Goal: Task Accomplishment & Management: Manage account settings

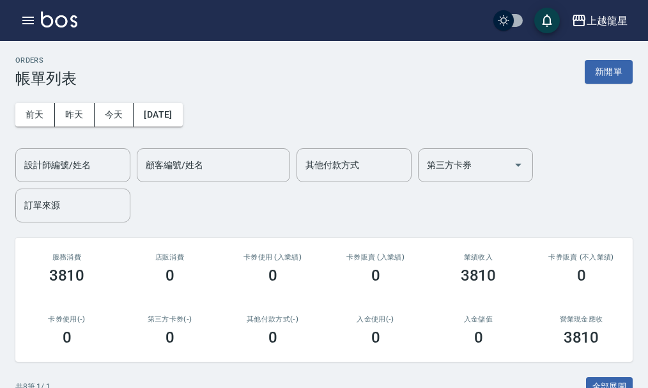
scroll to position [128, 0]
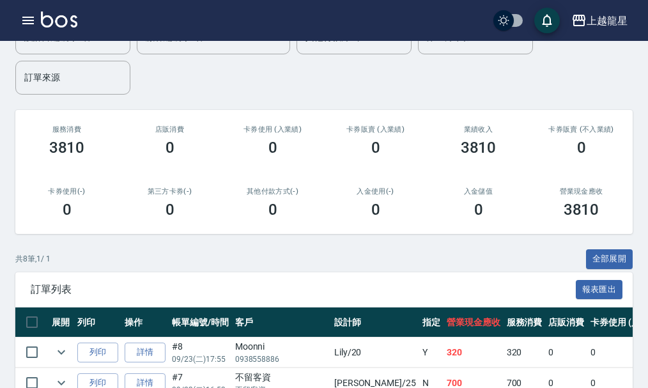
click at [70, 24] on img at bounding box center [59, 20] width 36 height 16
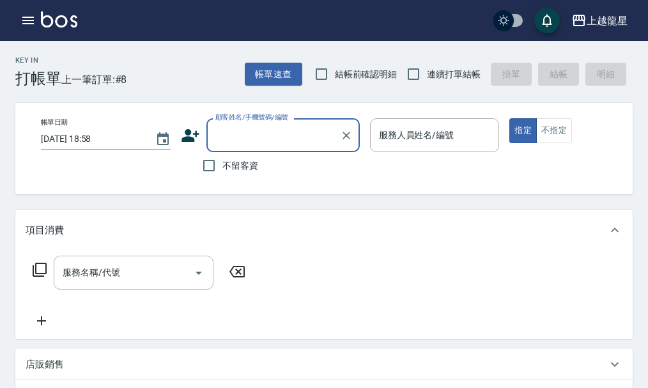
click at [272, 136] on input "顧客姓名/手機號碼/編號" at bounding box center [273, 135] width 123 height 22
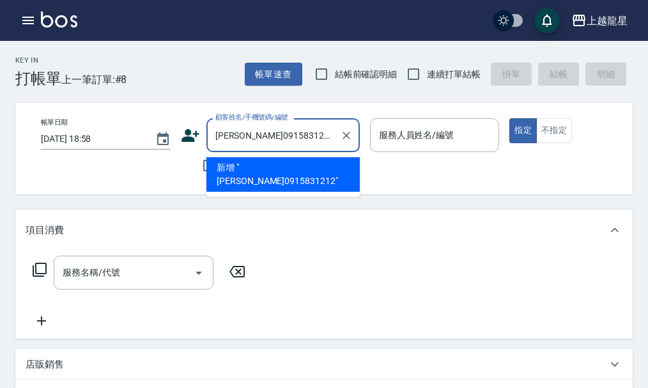
click at [290, 171] on li "新增 "[PERSON_NAME]0915831212"" at bounding box center [283, 174] width 153 height 35
type input "[PERSON_NAME]0915831212"
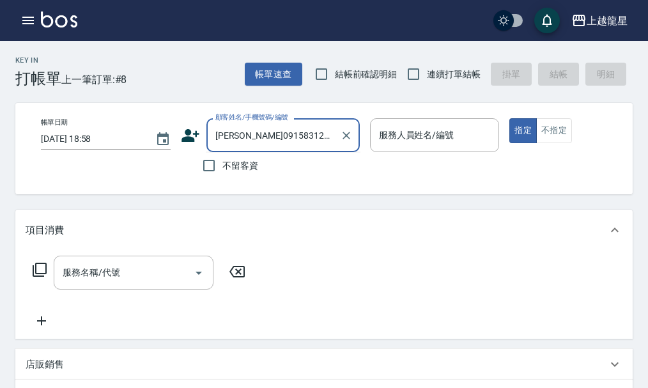
click at [296, 141] on input "[PERSON_NAME]0915831212" at bounding box center [273, 135] width 123 height 22
click at [193, 140] on icon at bounding box center [191, 135] width 18 height 13
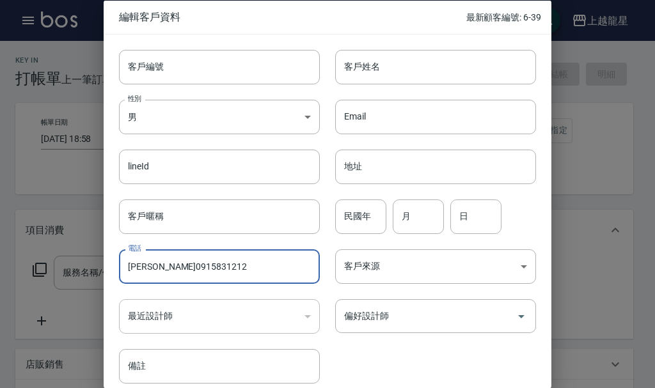
drag, startPoint x: 154, startPoint y: 267, endPoint x: 131, endPoint y: 269, distance: 23.2
click at [131, 269] on input "[PERSON_NAME]0915831212" at bounding box center [219, 266] width 201 height 35
type input "0915831212"
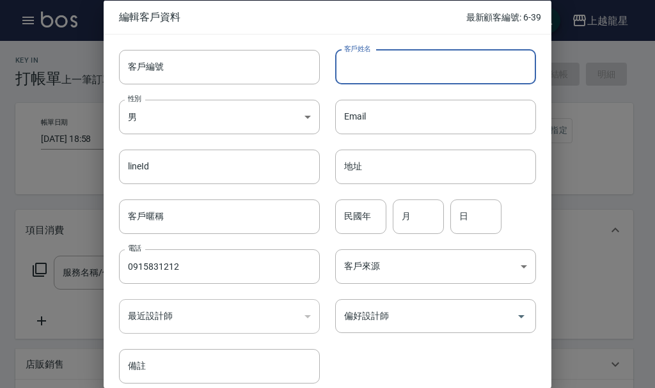
click at [379, 72] on input "客戶姓名" at bounding box center [435, 66] width 201 height 35
paste input "[PERSON_NAME]"
type input "[PERSON_NAME]"
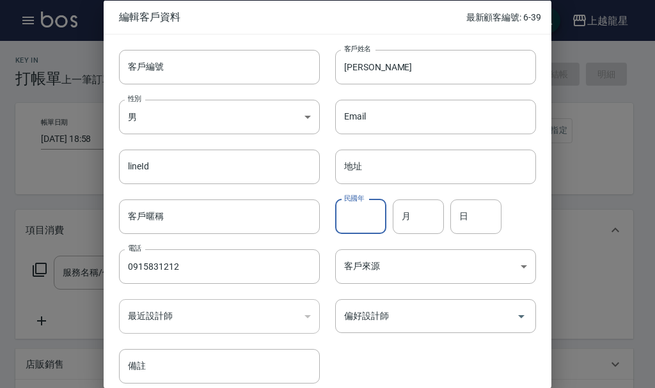
click at [366, 216] on input "民國年" at bounding box center [360, 216] width 51 height 35
type input "70"
type input "6"
type input "15"
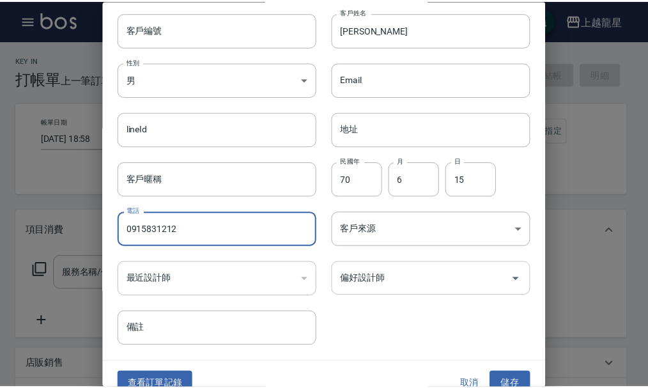
scroll to position [55, 0]
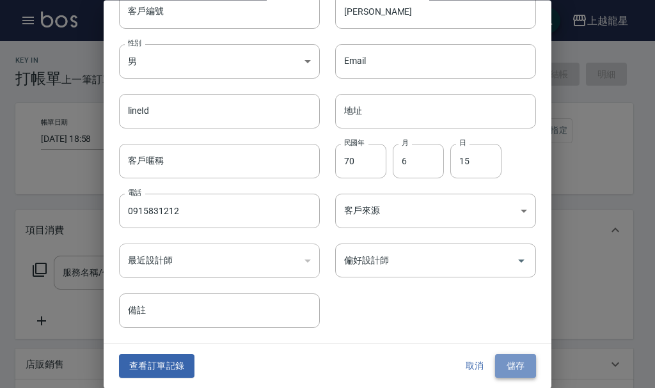
click at [515, 366] on button "儲存" at bounding box center [515, 367] width 41 height 24
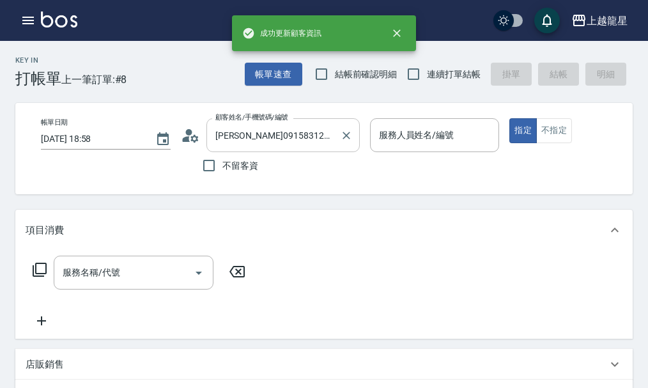
click at [303, 138] on input "[PERSON_NAME]0915831212" at bounding box center [273, 135] width 123 height 22
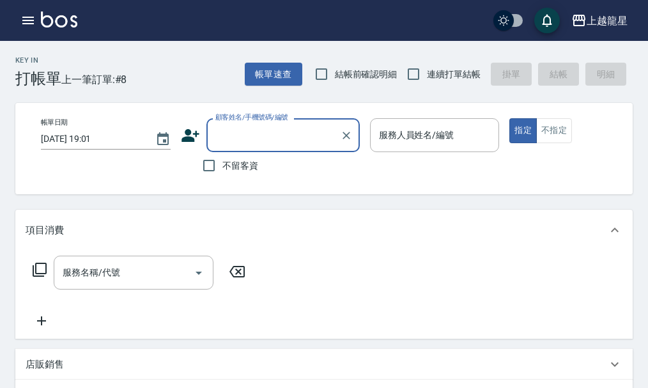
click at [258, 133] on input "顧客姓名/手機號碼/編號" at bounding box center [273, 135] width 123 height 22
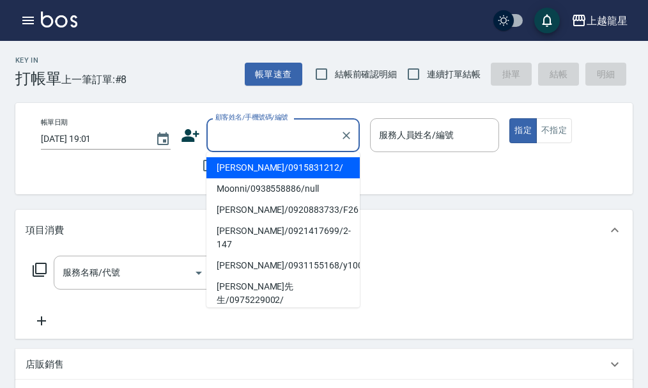
click at [253, 173] on li "葉妍伶/0915831212/" at bounding box center [283, 167] width 153 height 21
type input "葉妍伶/0915831212/"
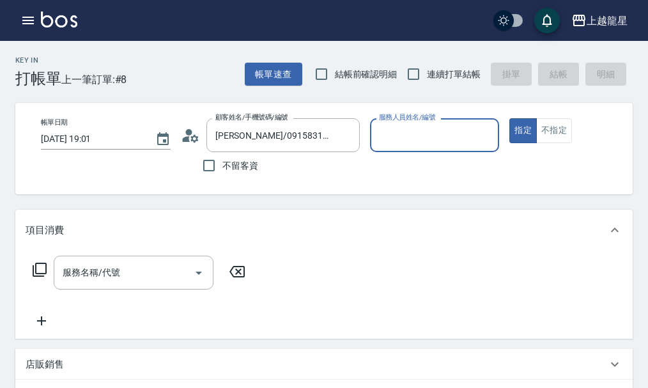
click at [398, 137] on input "服務人員姓名/編號" at bounding box center [435, 135] width 118 height 22
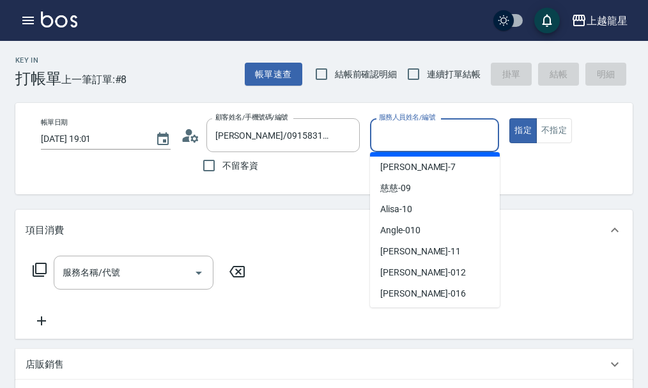
scroll to position [192, 0]
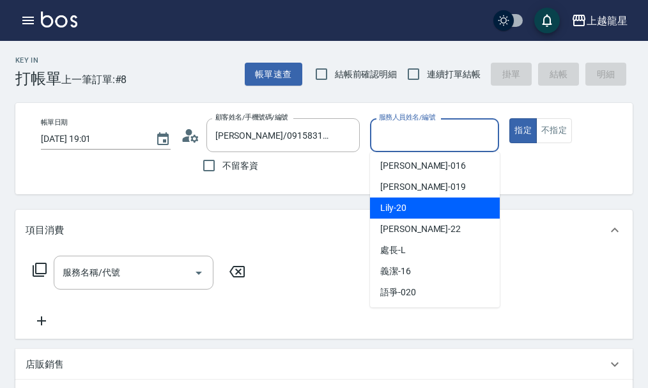
click at [394, 215] on div "Lily -20" at bounding box center [435, 208] width 130 height 21
type input "Lily-20"
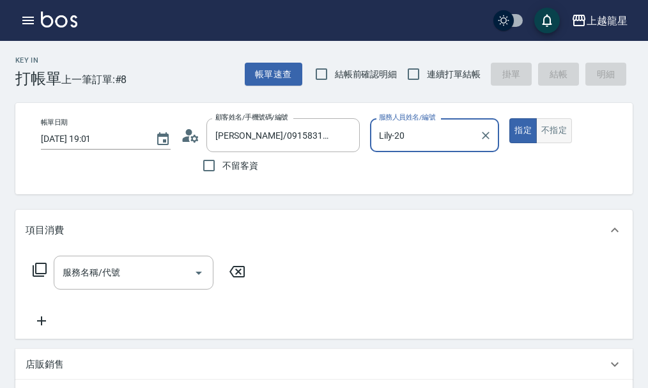
click at [566, 136] on button "不指定" at bounding box center [555, 130] width 36 height 25
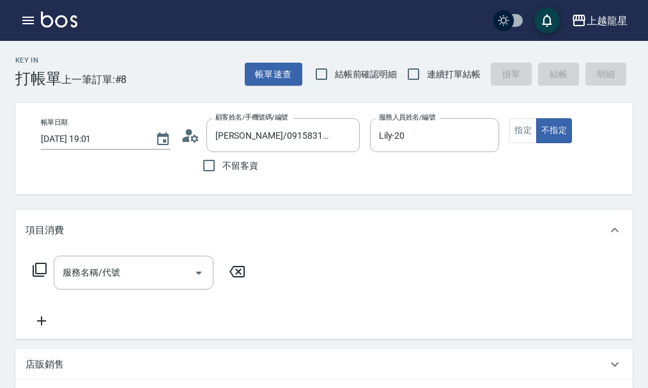
click at [42, 277] on icon at bounding box center [40, 270] width 14 height 14
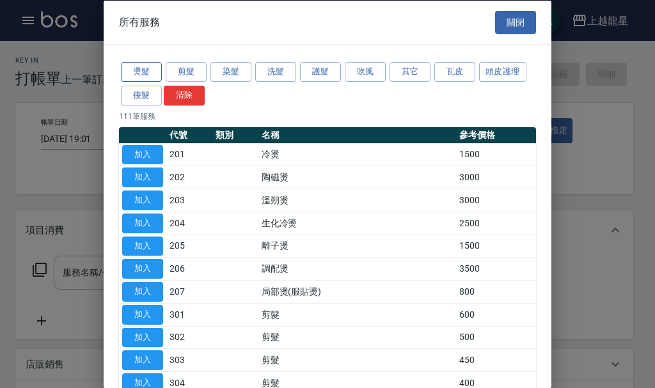
click at [142, 70] on button "燙髮" at bounding box center [141, 72] width 41 height 20
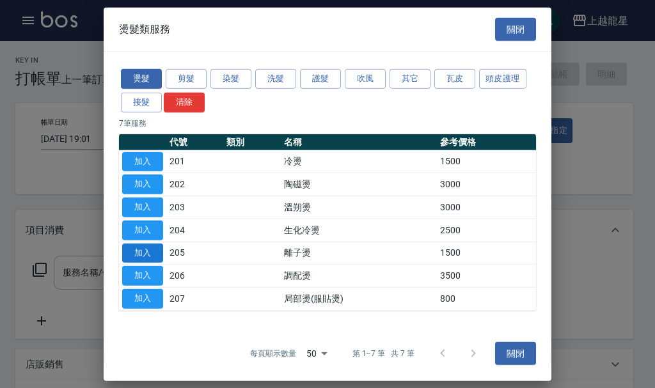
click at [148, 253] on button "加入" at bounding box center [142, 253] width 41 height 20
type input "離子燙(205)"
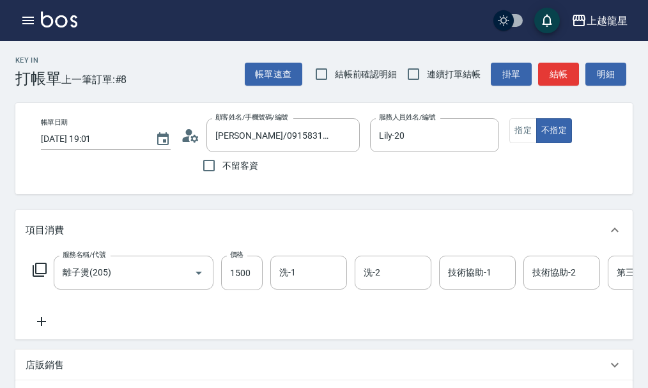
click at [42, 275] on icon at bounding box center [39, 269] width 15 height 15
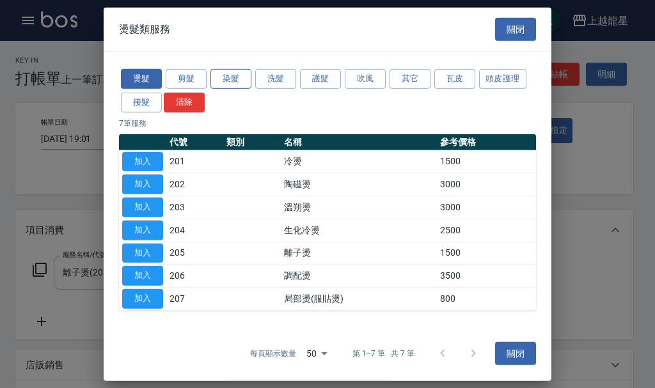
click at [239, 82] on button "染髮" at bounding box center [230, 79] width 41 height 20
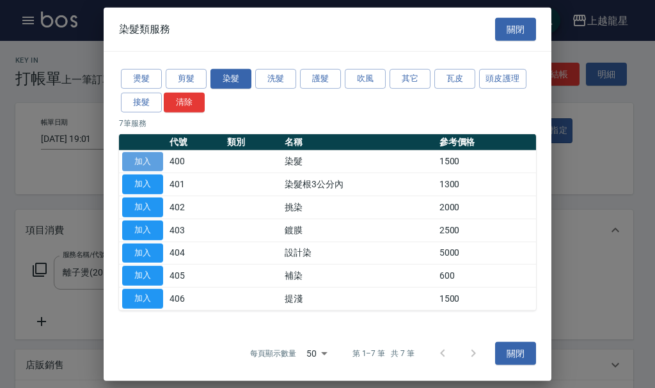
click at [140, 159] on button "加入" at bounding box center [142, 162] width 41 height 20
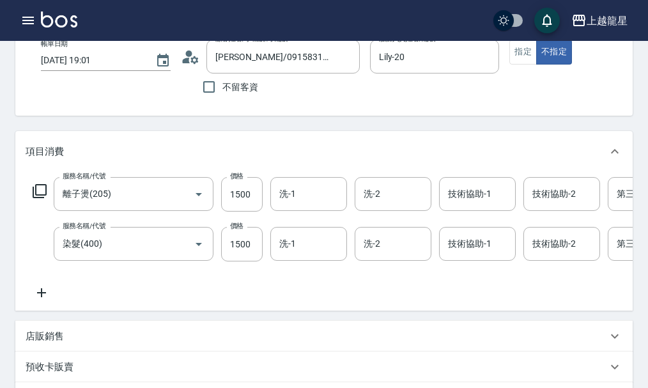
scroll to position [256, 0]
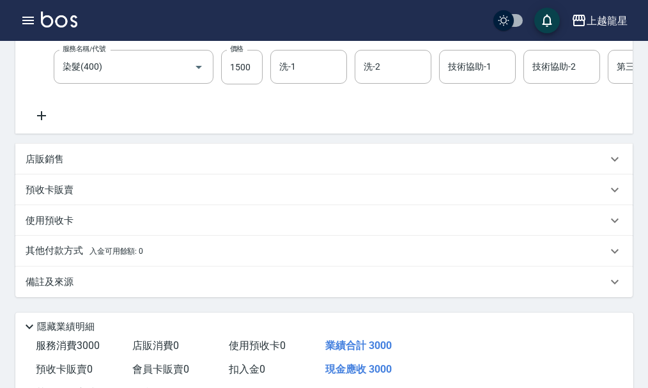
click at [73, 166] on div "店販銷售" at bounding box center [317, 159] width 582 height 13
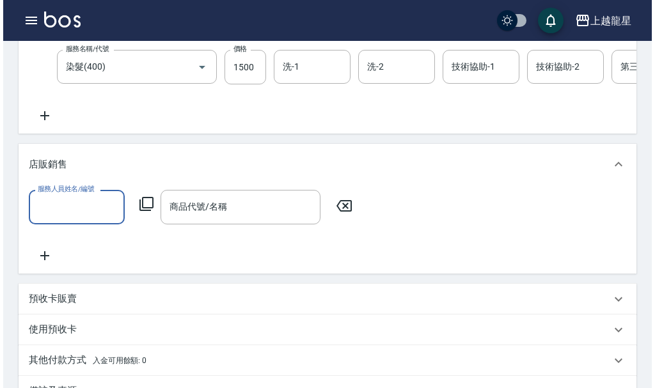
scroll to position [0, 0]
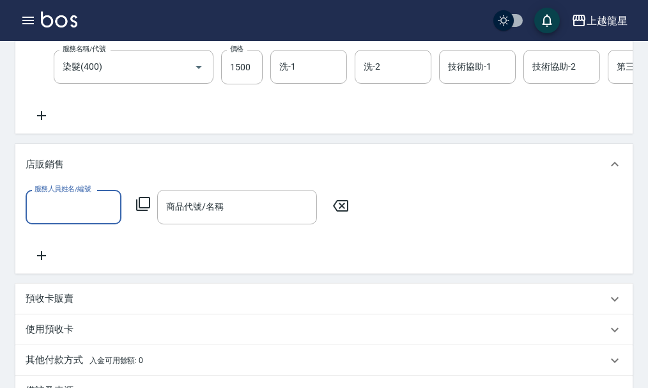
click at [148, 212] on icon at bounding box center [143, 203] width 15 height 15
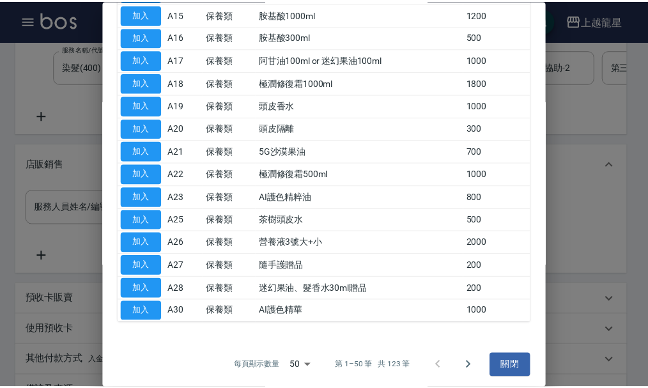
scroll to position [396, 0]
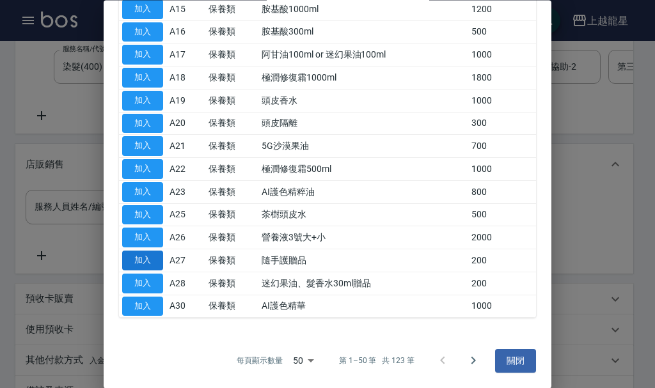
click at [146, 265] on button "加入" at bounding box center [142, 261] width 41 height 20
type input "隨手護贈品"
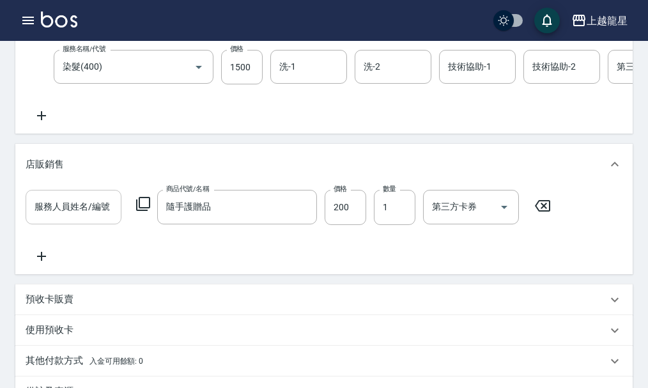
click at [54, 218] on input "服務人員姓名/編號" at bounding box center [73, 207] width 84 height 22
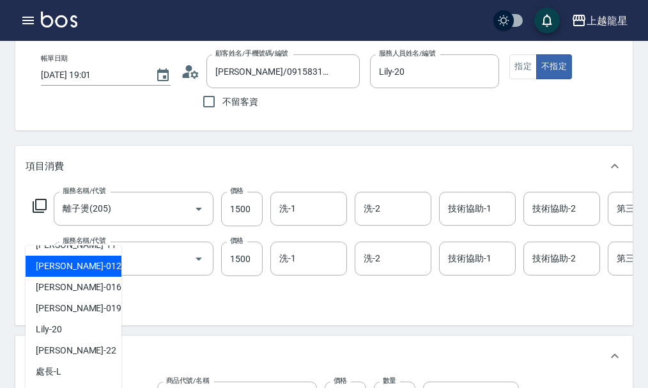
scroll to position [192, 0]
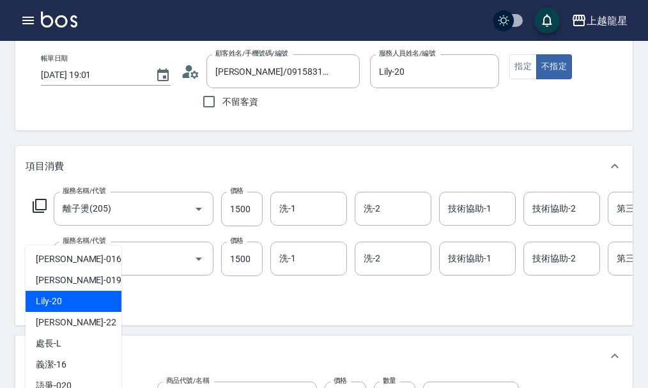
click at [54, 306] on span "Lily -20" at bounding box center [49, 301] width 26 height 13
type input "Lily-20"
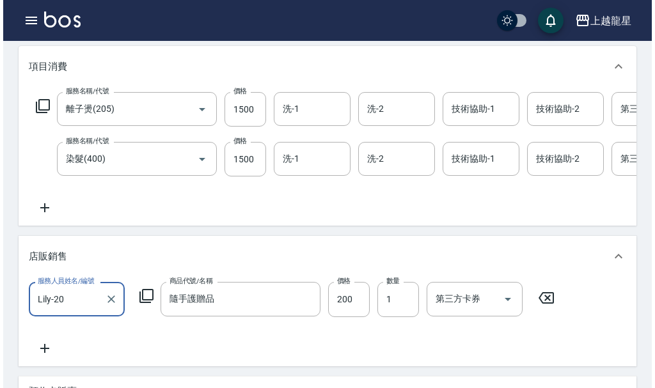
scroll to position [320, 0]
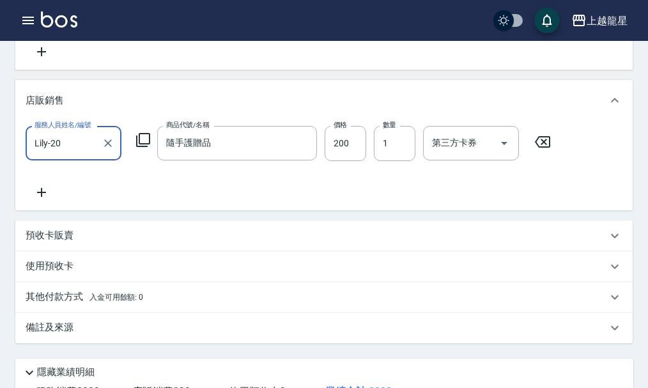
click at [143, 147] on icon at bounding box center [143, 140] width 14 height 14
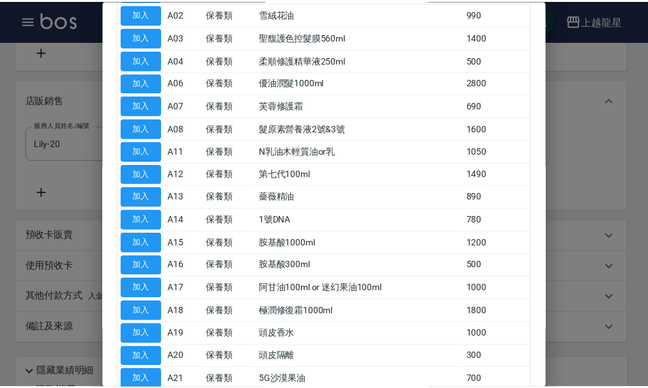
scroll to position [384, 0]
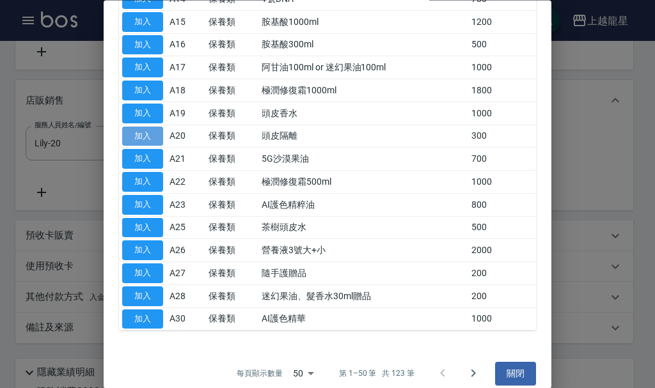
click at [162, 130] on button "加入" at bounding box center [142, 137] width 41 height 20
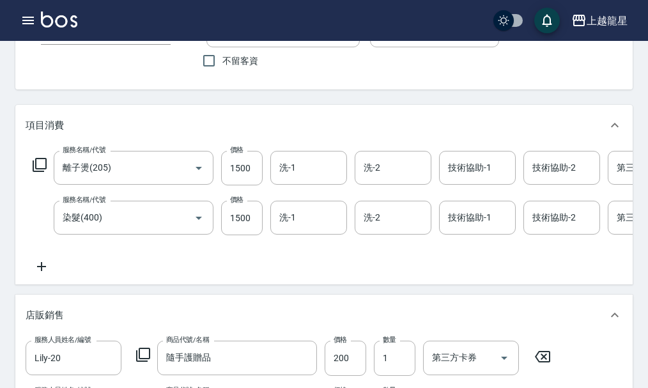
scroll to position [64, 0]
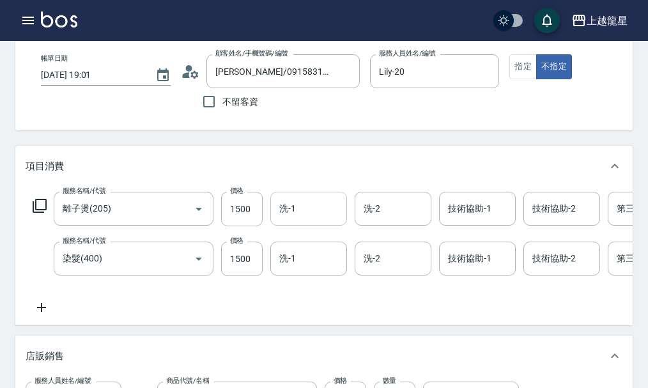
click at [289, 217] on div "洗-1 洗-1" at bounding box center [308, 209] width 77 height 34
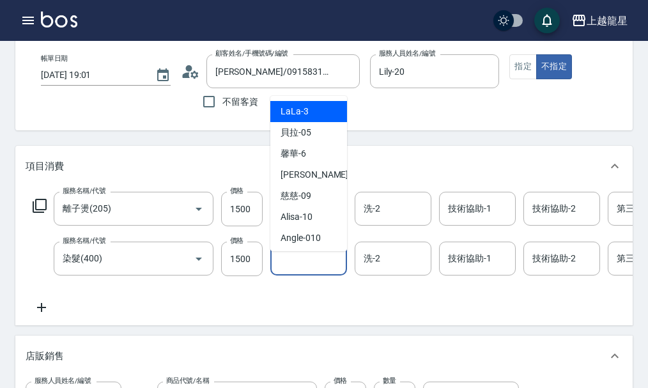
click at [279, 270] on input "洗-1" at bounding box center [308, 258] width 65 height 22
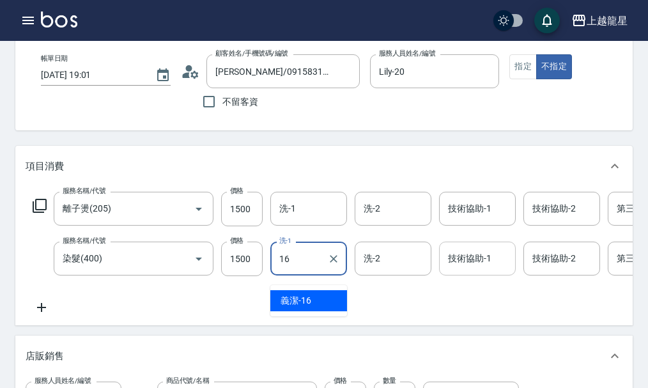
type input "16"
click at [446, 263] on input "技術協助-1" at bounding box center [477, 258] width 65 height 22
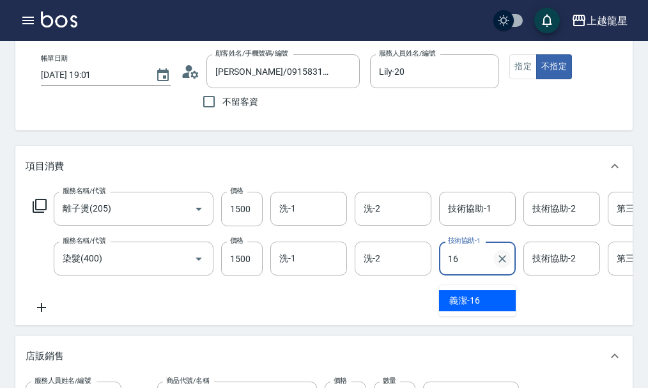
type input "義潔-16"
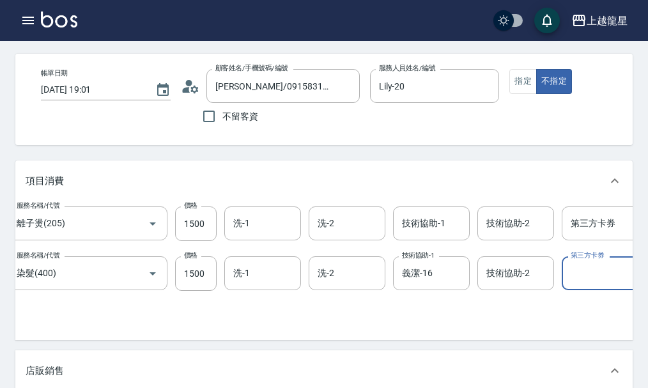
scroll to position [45, 0]
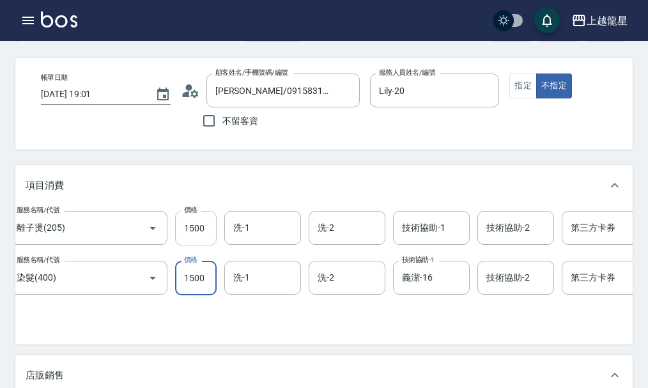
click at [208, 238] on input "1500" at bounding box center [196, 228] width 42 height 35
type input "1800"
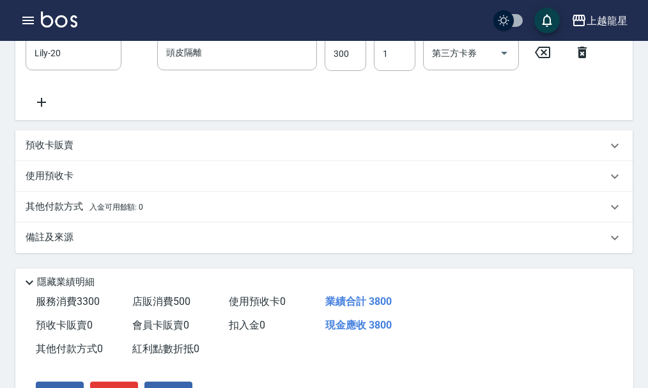
scroll to position [556, 0]
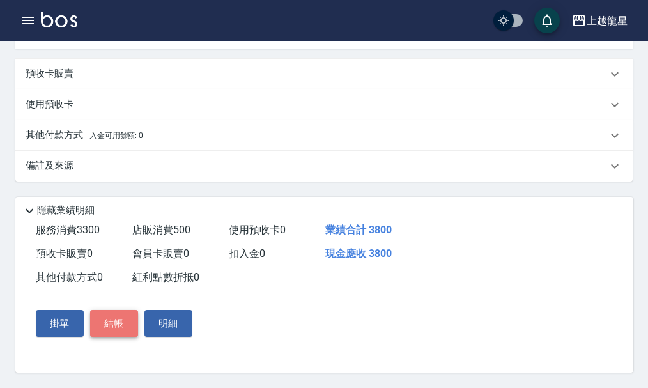
click at [108, 322] on button "結帳" at bounding box center [114, 323] width 48 height 27
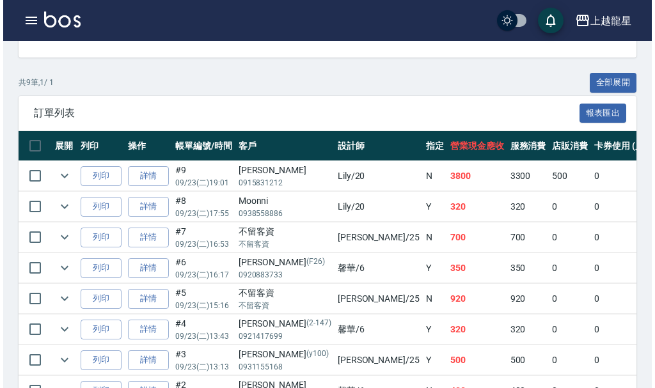
scroll to position [320, 0]
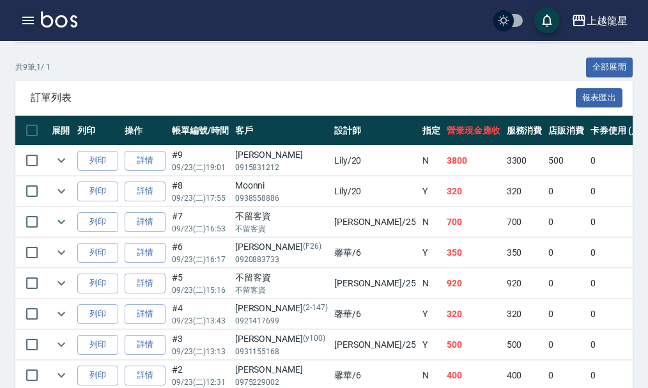
click at [29, 24] on icon "button" at bounding box center [28, 21] width 12 height 8
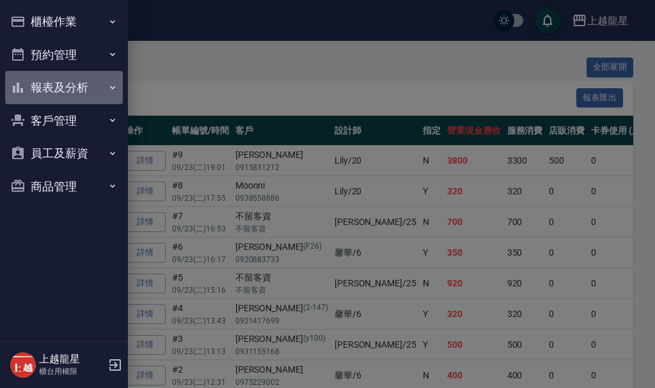
click at [68, 85] on button "報表及分析" at bounding box center [64, 87] width 118 height 33
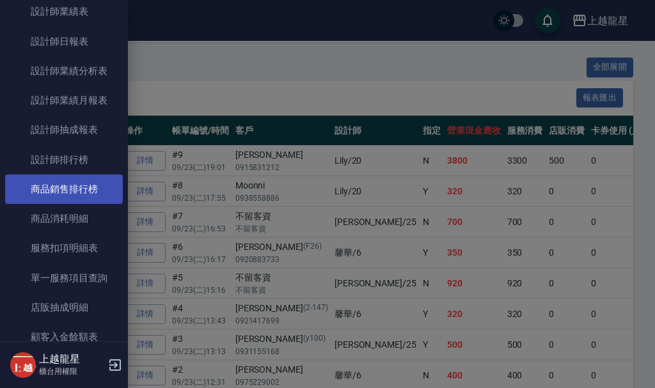
scroll to position [448, 0]
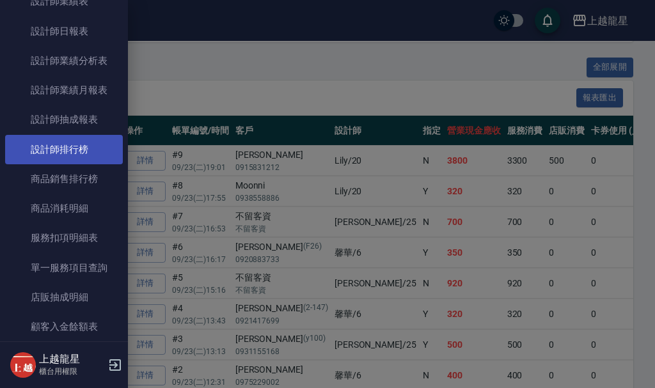
click at [91, 151] on link "設計師排行榜" at bounding box center [64, 149] width 118 height 29
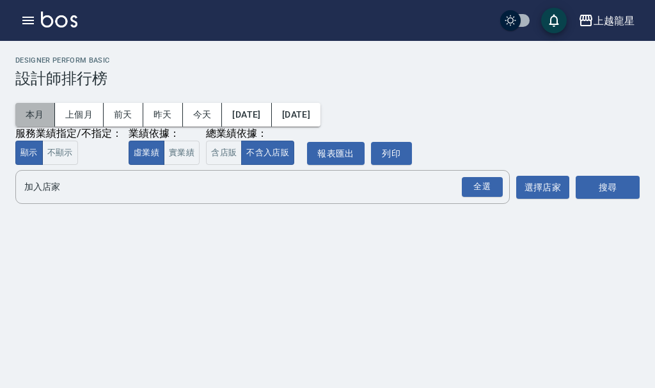
click at [44, 119] on button "本月" at bounding box center [35, 115] width 40 height 24
click at [491, 189] on div "全選" at bounding box center [482, 187] width 41 height 20
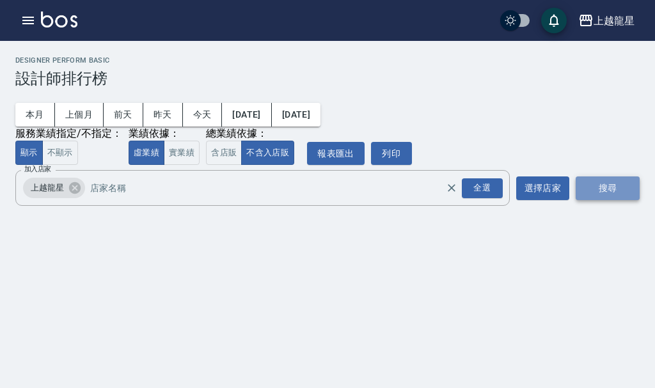
click at [603, 184] on button "搜尋" at bounding box center [608, 188] width 64 height 24
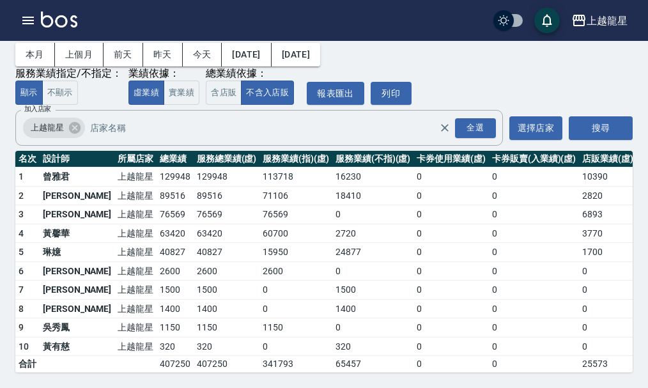
scroll to position [64, 0]
click at [184, 87] on button "實業績" at bounding box center [182, 93] width 36 height 25
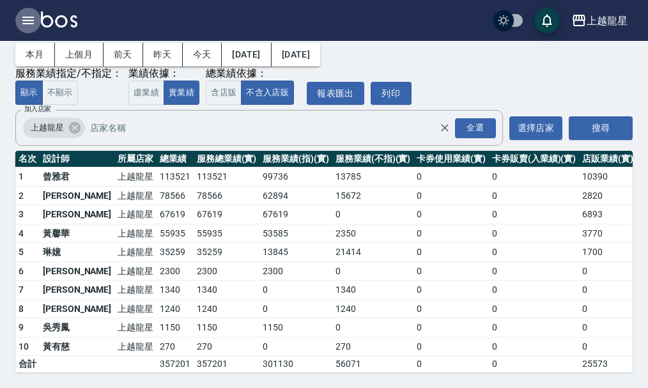
click at [32, 19] on icon "button" at bounding box center [27, 20] width 15 height 15
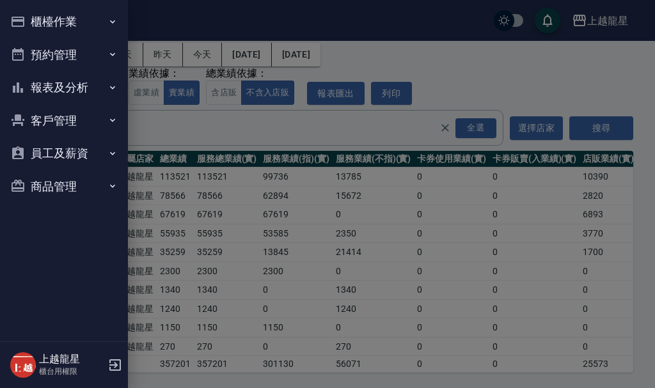
click at [55, 19] on button "櫃檯作業" at bounding box center [64, 21] width 118 height 33
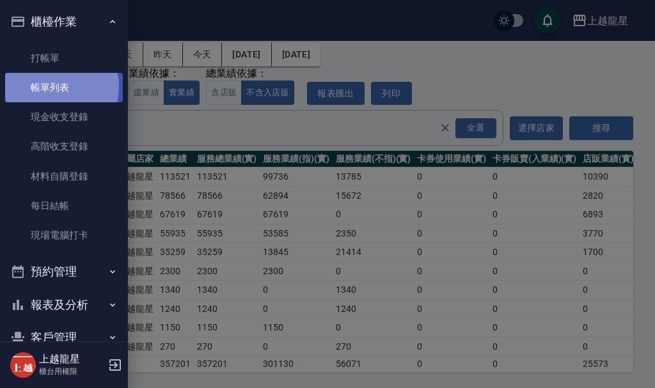
click at [45, 86] on link "帳單列表" at bounding box center [64, 87] width 118 height 29
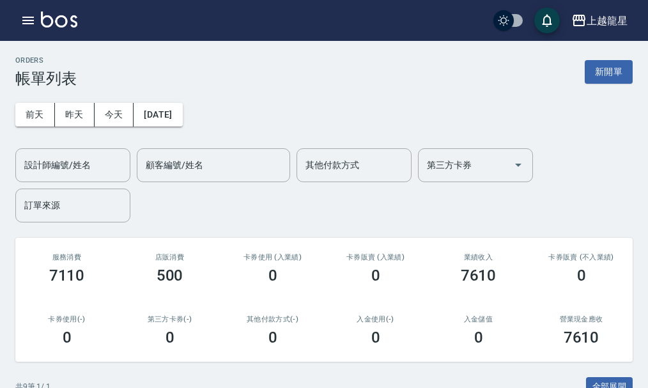
click at [65, 26] on img at bounding box center [59, 20] width 36 height 16
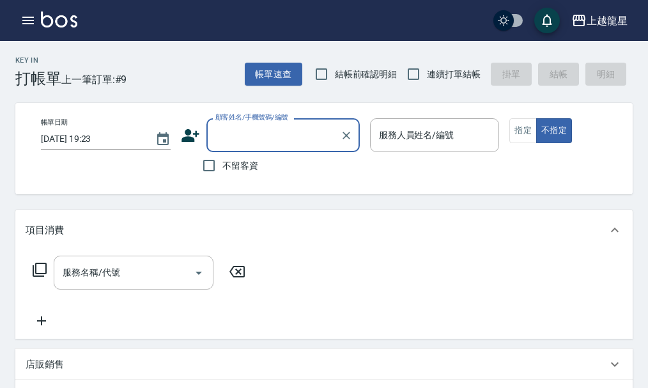
click at [232, 139] on input "顧客姓名/手機號碼/編號" at bounding box center [273, 135] width 123 height 22
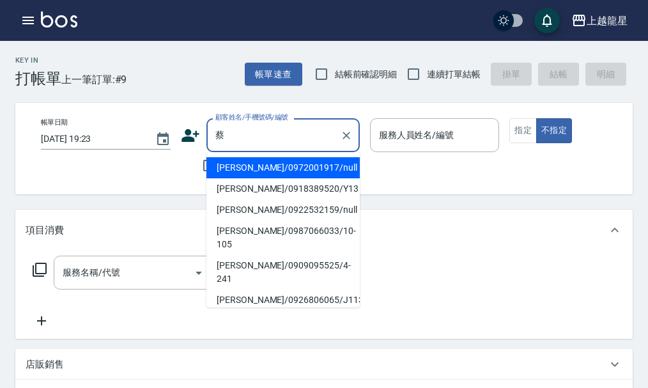
click at [297, 182] on li "蔡珀玲/0918389520/Y13" at bounding box center [283, 188] width 153 height 21
type input "蔡珀玲/0918389520/Y13"
type input "淑雲-25"
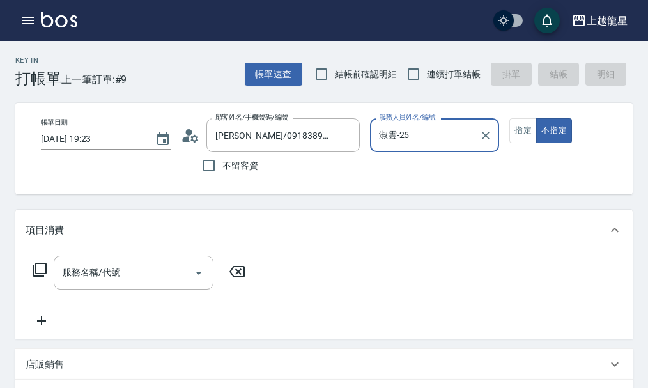
drag, startPoint x: 517, startPoint y: 129, endPoint x: 503, endPoint y: 139, distance: 17.4
click at [519, 129] on button "指定" at bounding box center [523, 130] width 27 height 25
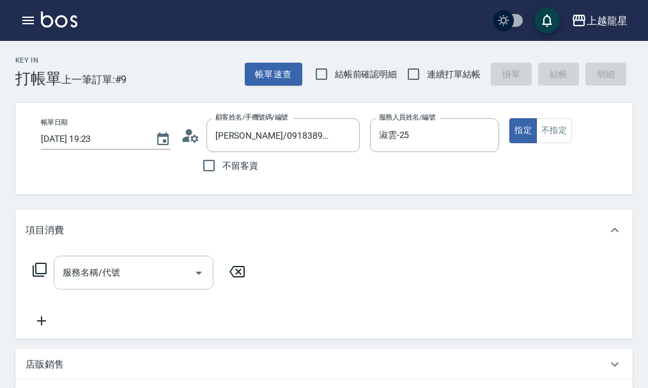
click at [129, 284] on input "服務名稱/代號" at bounding box center [123, 273] width 129 height 22
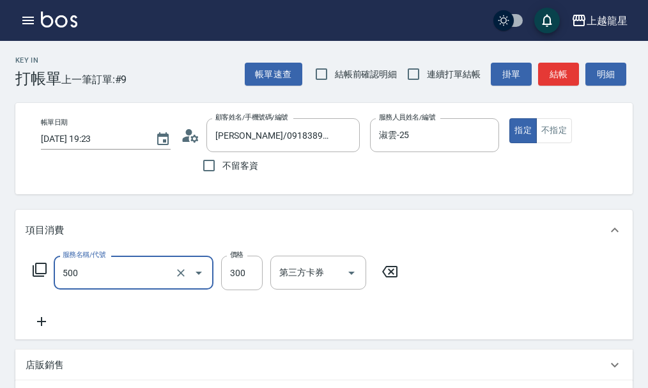
type input "一般洗髮(500)"
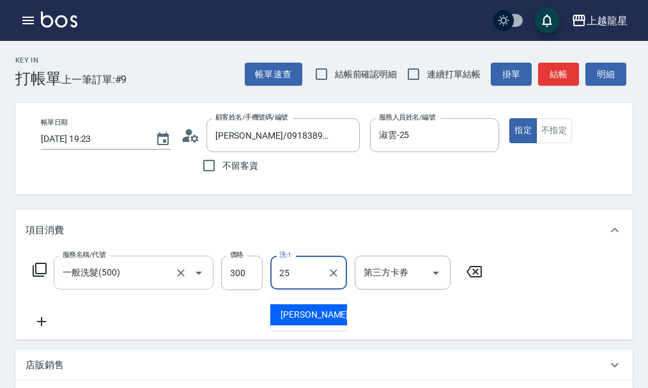
type input "淑雲-25"
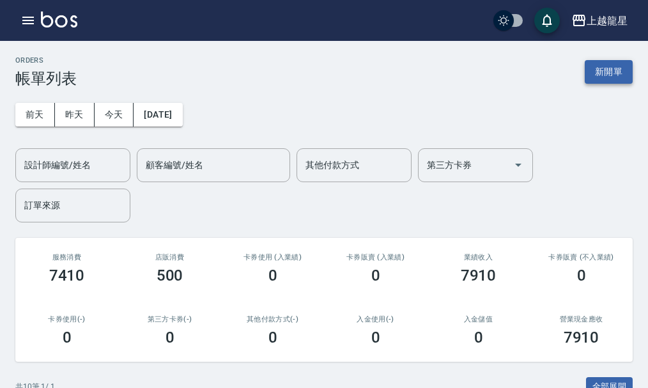
click at [604, 69] on button "新開單" at bounding box center [609, 72] width 48 height 24
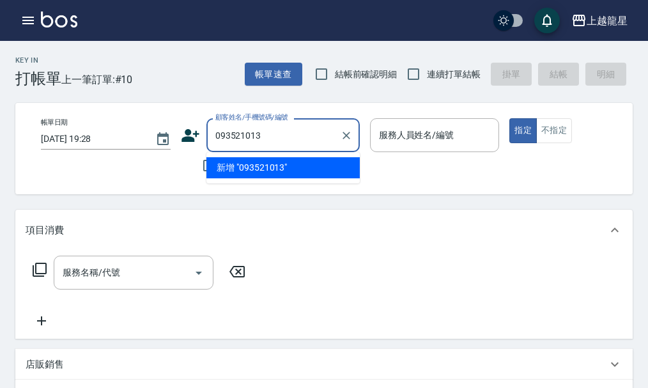
type input "0935210132"
click at [347, 134] on icon "Clear" at bounding box center [346, 135] width 13 height 13
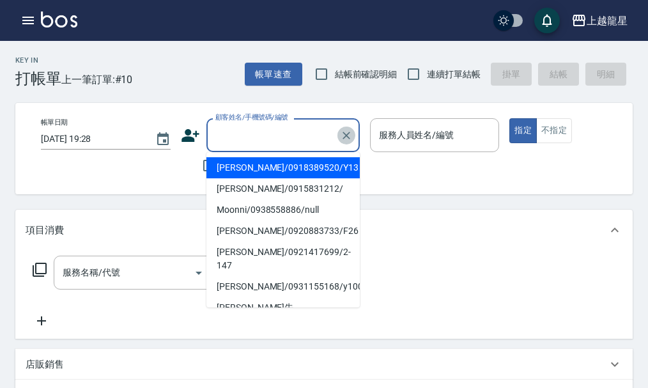
click at [348, 135] on icon "Clear" at bounding box center [346, 135] width 13 height 13
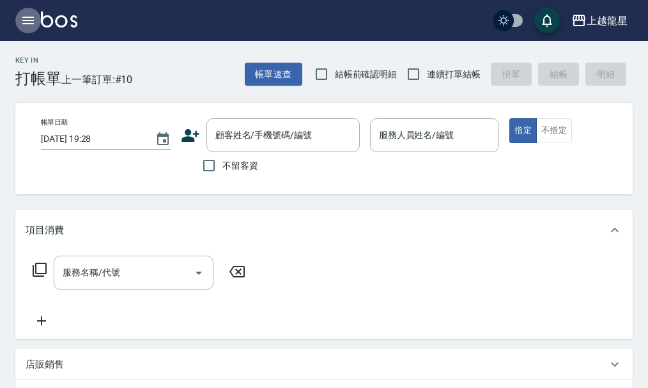
click at [32, 18] on icon "button" at bounding box center [28, 21] width 12 height 8
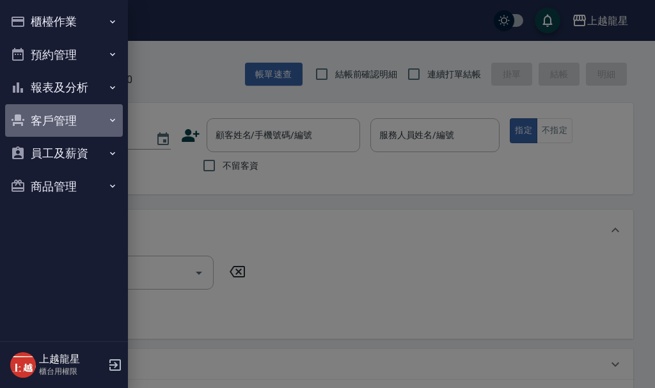
click at [63, 113] on button "客戶管理" at bounding box center [64, 120] width 118 height 33
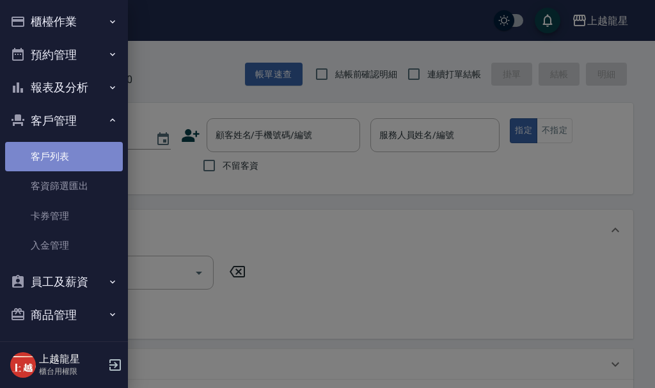
click at [70, 155] on link "客戶列表" at bounding box center [64, 156] width 118 height 29
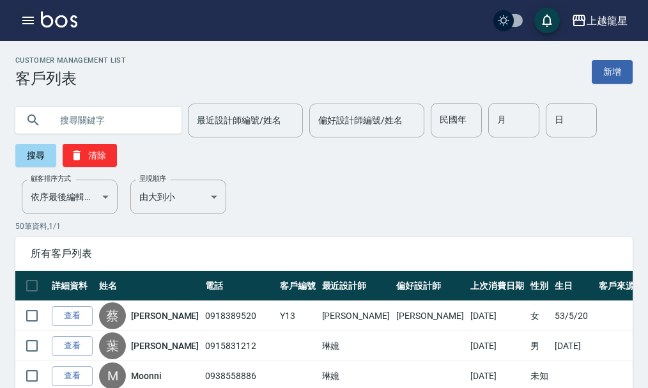
click at [24, 17] on icon "button" at bounding box center [28, 21] width 12 height 8
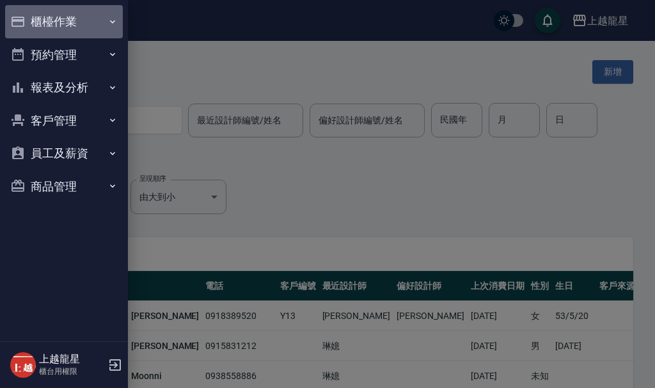
click at [52, 19] on button "櫃檯作業" at bounding box center [64, 21] width 118 height 33
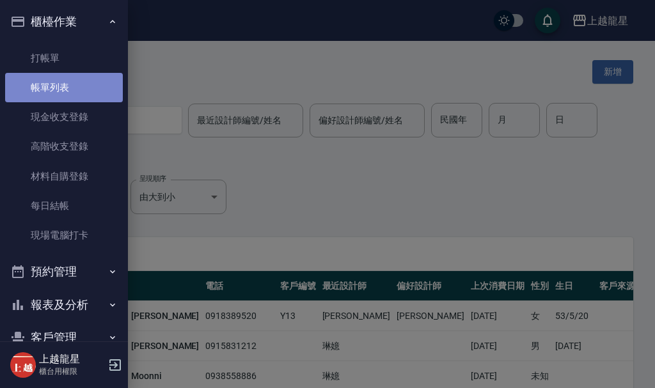
click at [79, 93] on link "帳單列表" at bounding box center [64, 87] width 118 height 29
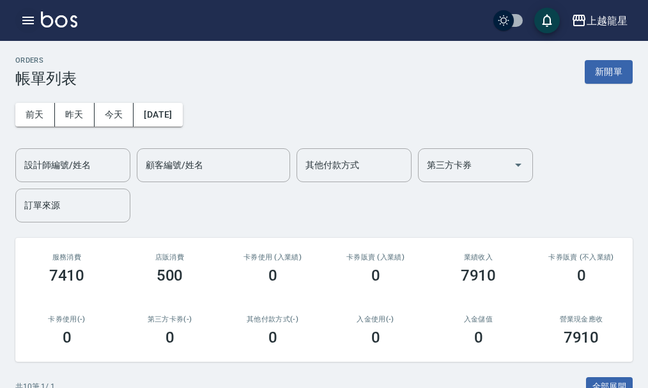
click at [24, 20] on icon "button" at bounding box center [28, 21] width 12 height 8
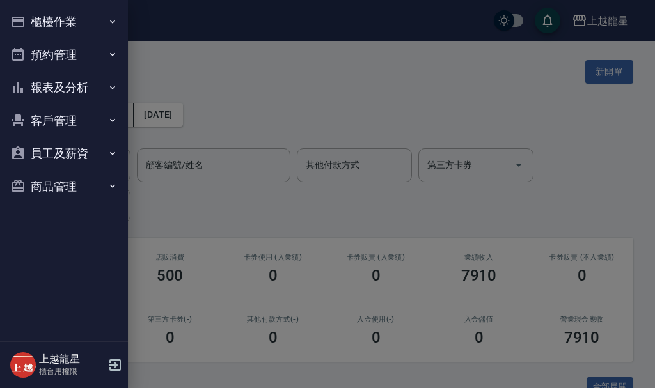
click at [70, 113] on button "客戶管理" at bounding box center [64, 120] width 118 height 33
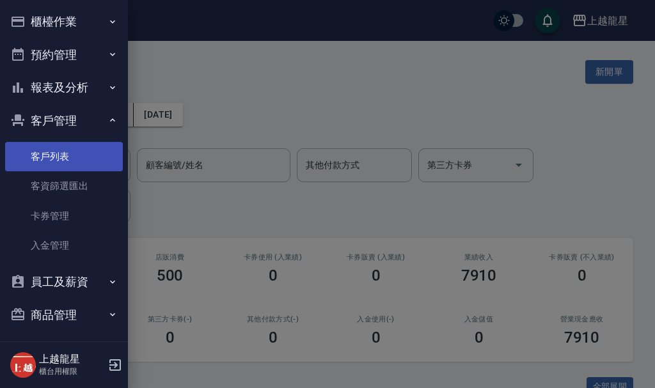
click at [74, 157] on link "客戶列表" at bounding box center [64, 156] width 118 height 29
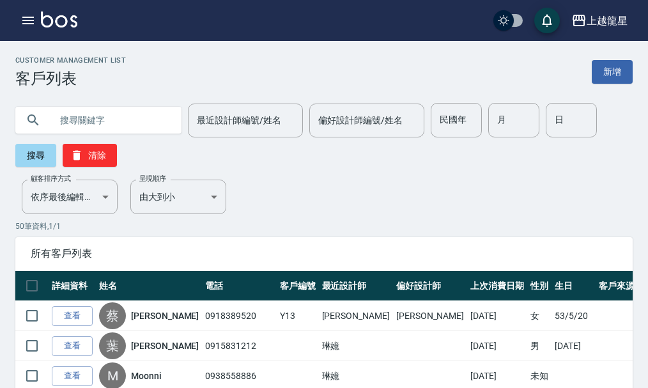
click at [111, 120] on input "text" at bounding box center [111, 120] width 120 height 35
click at [32, 22] on icon "button" at bounding box center [27, 20] width 15 height 15
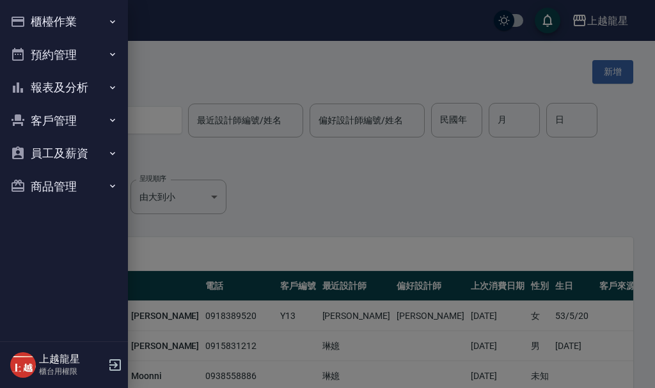
click at [60, 114] on button "客戶管理" at bounding box center [64, 120] width 118 height 33
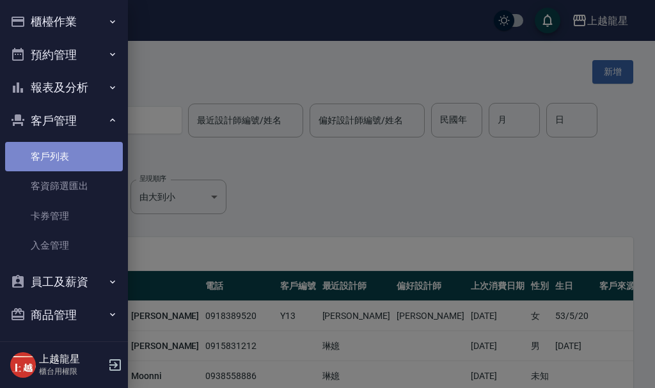
click at [73, 160] on link "客戶列表" at bounding box center [64, 156] width 118 height 29
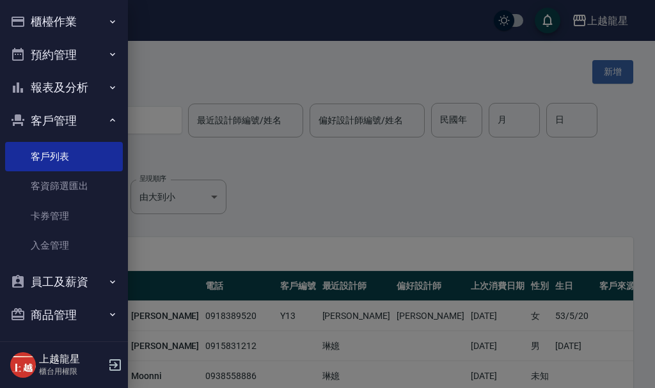
click at [403, 205] on div at bounding box center [327, 194] width 655 height 388
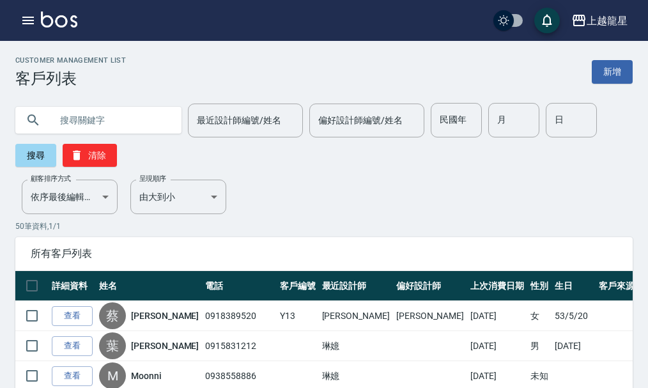
click at [106, 122] on input "text" at bounding box center [111, 120] width 120 height 35
type input "6-18"
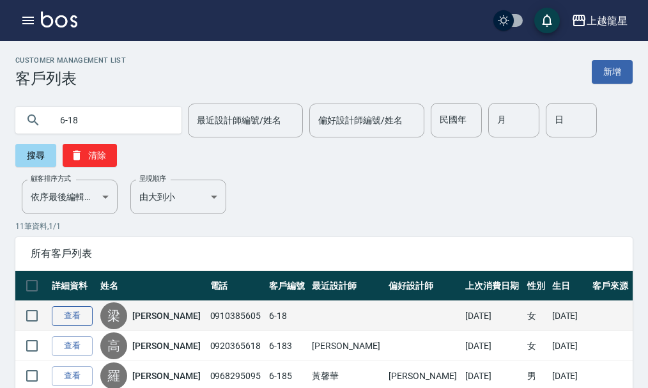
click at [67, 323] on link "查看" at bounding box center [72, 316] width 41 height 20
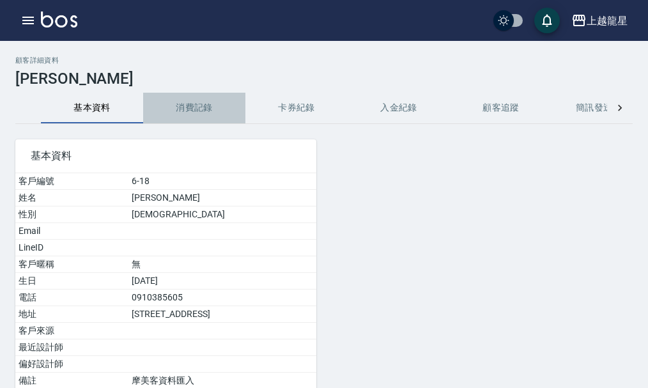
click at [203, 105] on button "消費記錄" at bounding box center [194, 108] width 102 height 31
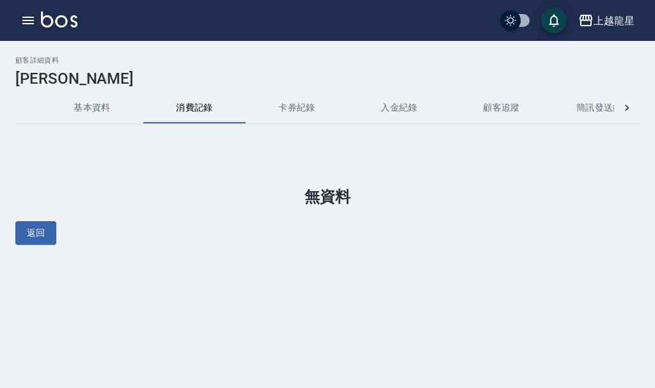
click at [94, 111] on button "基本資料" at bounding box center [92, 108] width 102 height 31
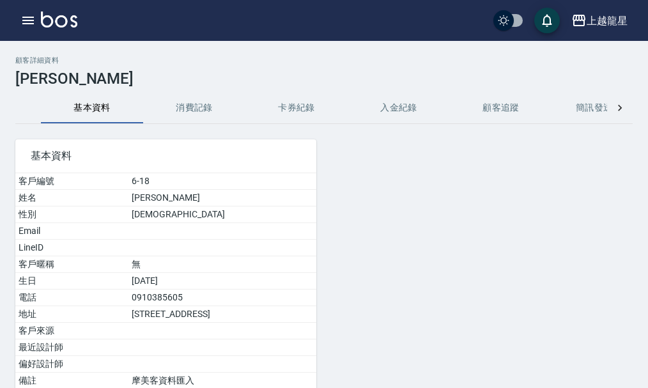
scroll to position [116, 0]
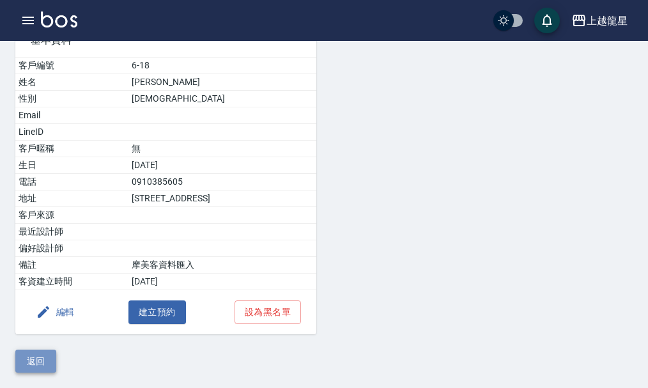
click at [46, 356] on button "返回" at bounding box center [35, 362] width 41 height 24
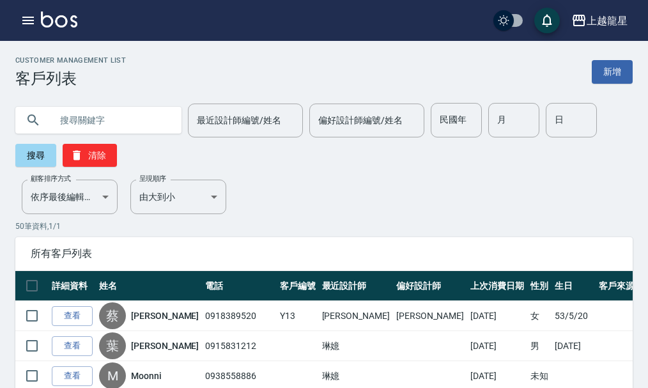
click at [72, 110] on input "text" at bounding box center [111, 120] width 120 height 35
type input "6-18"
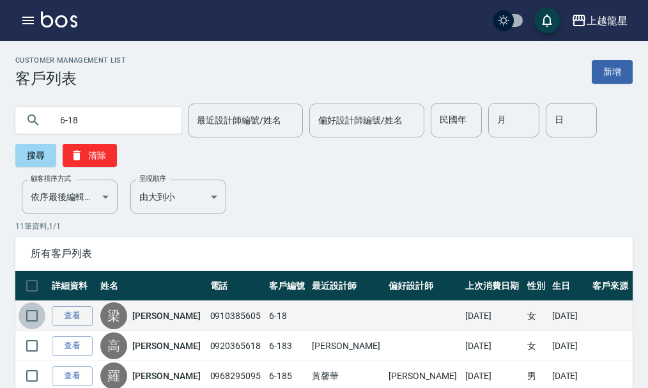
click at [33, 317] on input "checkbox" at bounding box center [32, 315] width 27 height 27
checkbox input "true"
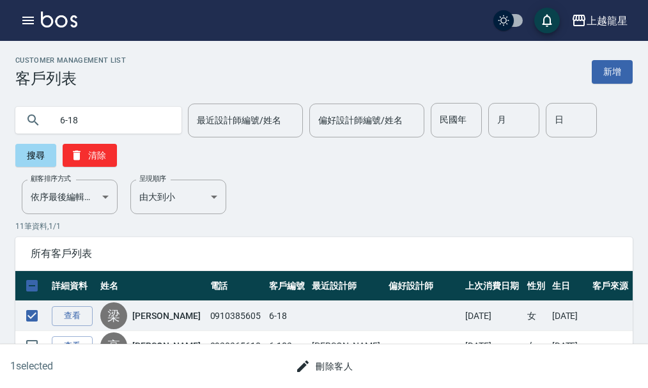
click at [346, 369] on button "刪除客人" at bounding box center [324, 367] width 68 height 24
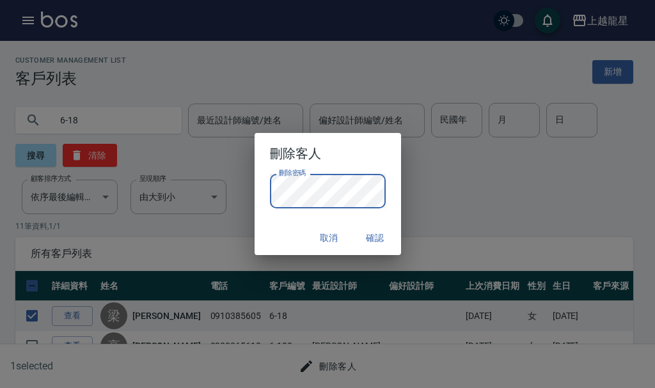
click at [279, 235] on div "取消 確認" at bounding box center [328, 238] width 146 height 34
click at [375, 235] on button "確認" at bounding box center [375, 238] width 41 height 24
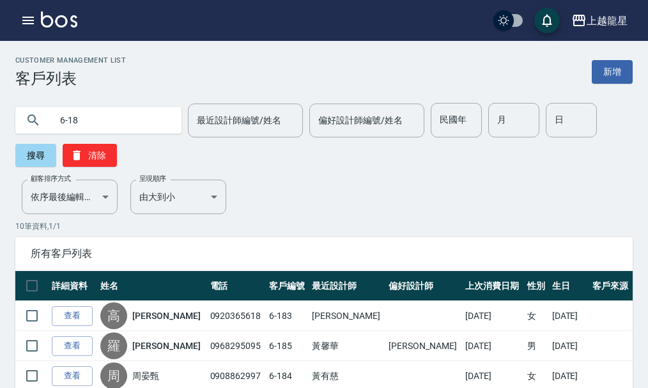
click at [136, 125] on input "6-18" at bounding box center [111, 120] width 120 height 35
type input "6"
type input "0"
type input "0915831212"
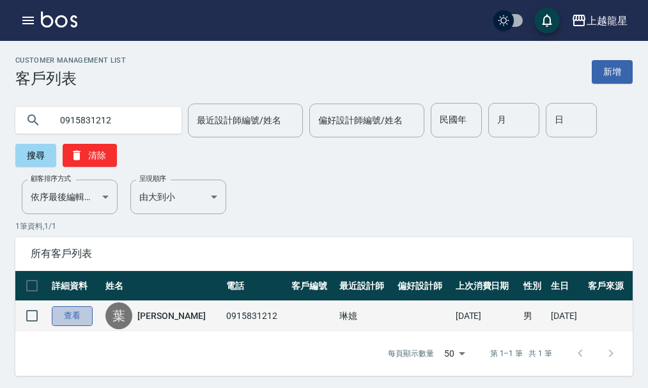
click at [88, 313] on link "查看" at bounding box center [72, 316] width 41 height 20
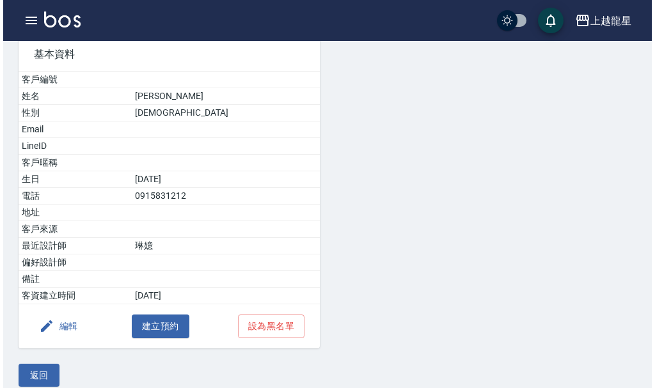
scroll to position [116, 0]
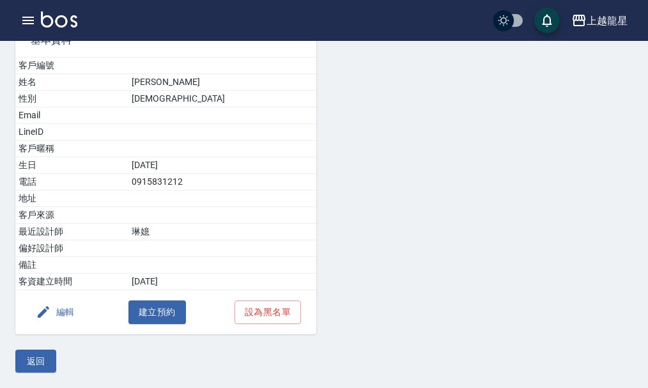
click at [68, 310] on button "編輯" at bounding box center [55, 313] width 49 height 24
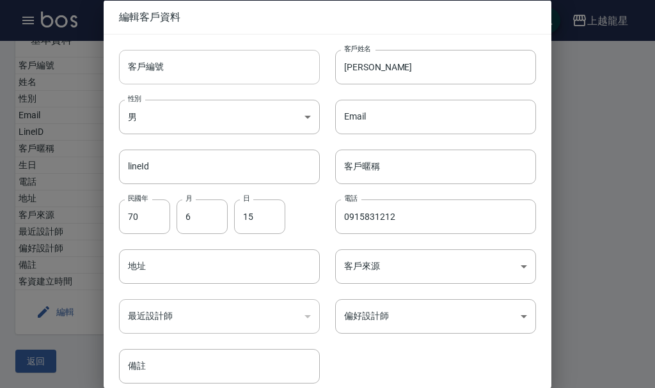
click at [176, 70] on input "客戶編號" at bounding box center [219, 66] width 201 height 35
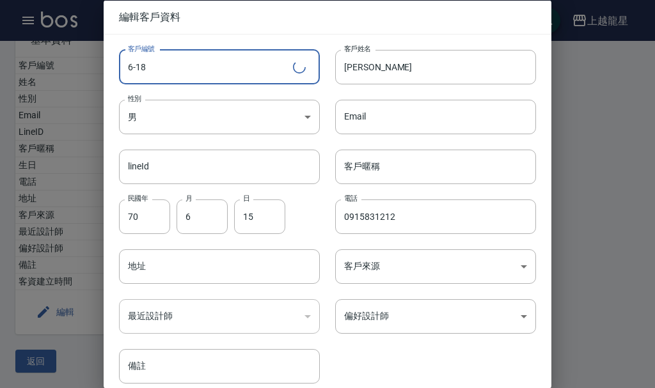
type input "6-18"
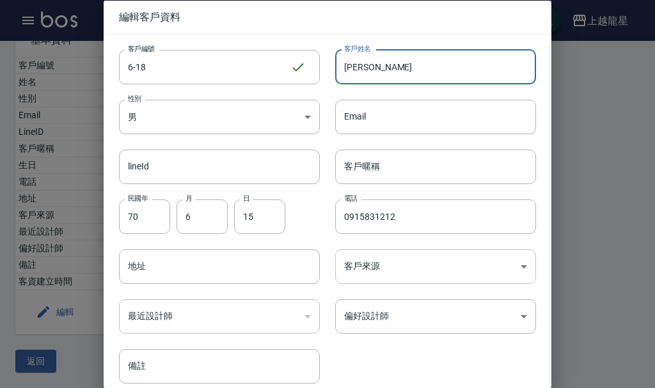
scroll to position [55, 0]
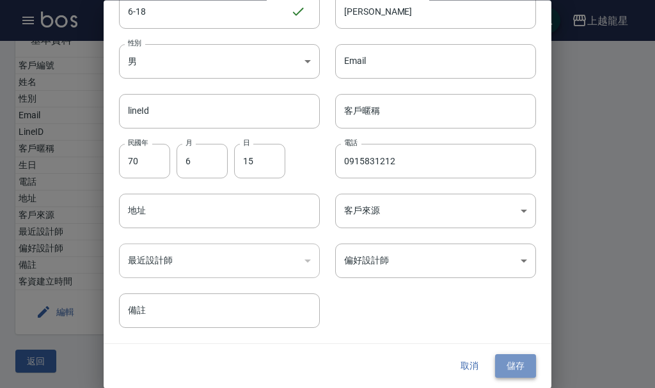
click at [519, 363] on button "儲存" at bounding box center [515, 367] width 41 height 24
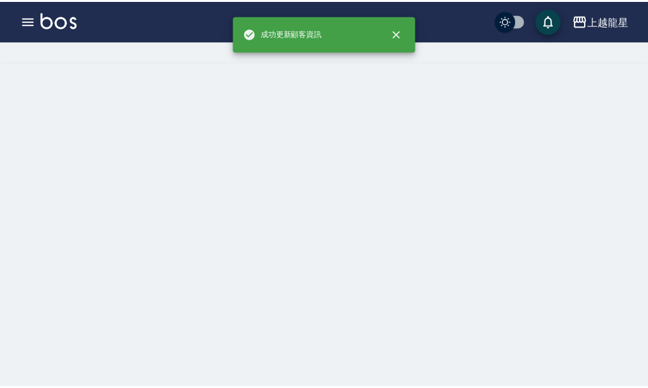
scroll to position [0, 0]
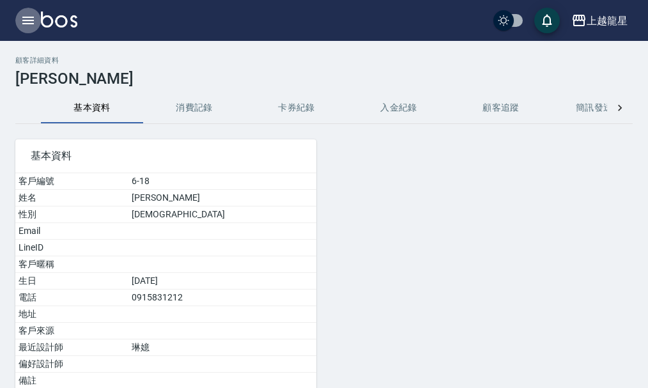
click at [35, 18] on icon "button" at bounding box center [27, 20] width 15 height 15
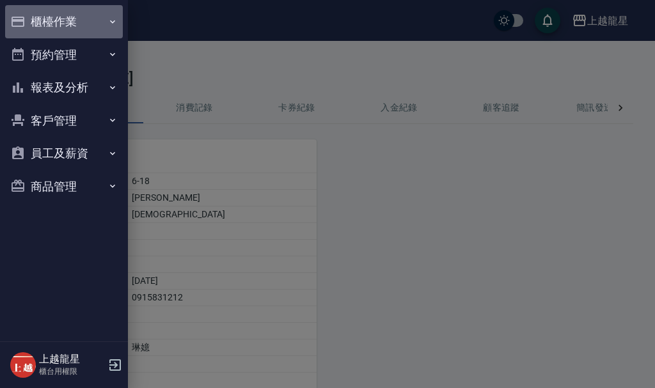
click at [63, 21] on button "櫃檯作業" at bounding box center [64, 21] width 118 height 33
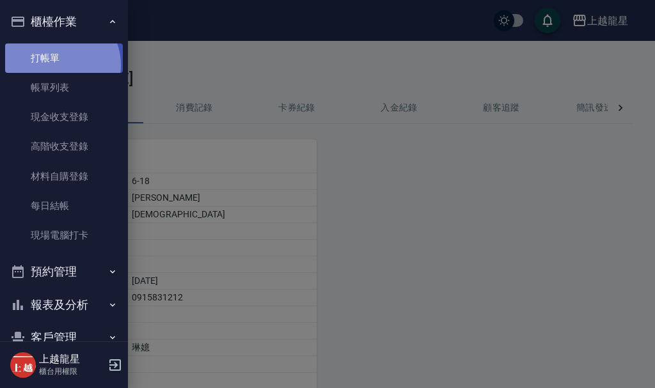
click at [58, 65] on link "打帳單" at bounding box center [64, 57] width 118 height 29
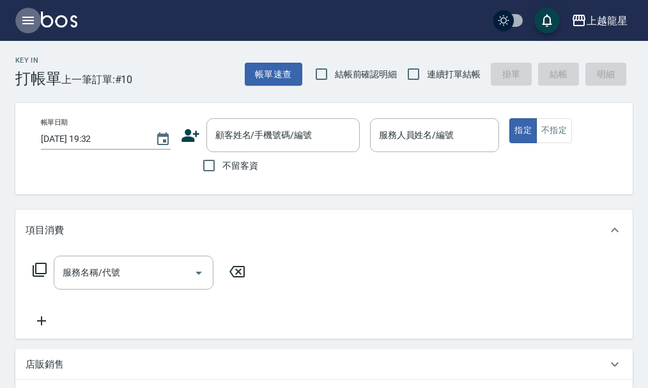
click at [27, 17] on icon "button" at bounding box center [28, 21] width 12 height 8
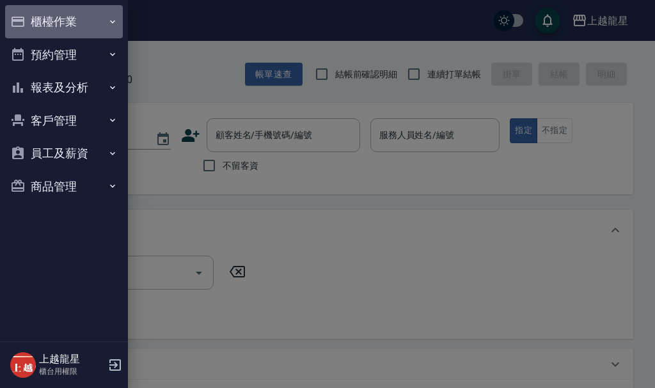
click at [49, 15] on button "櫃檯作業" at bounding box center [64, 21] width 118 height 33
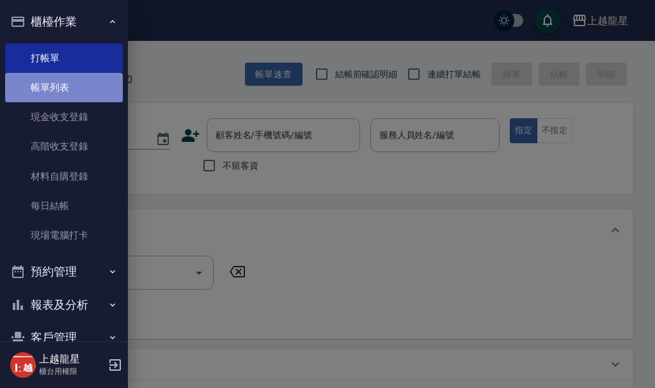
click at [66, 87] on link "帳單列表" at bounding box center [64, 87] width 118 height 29
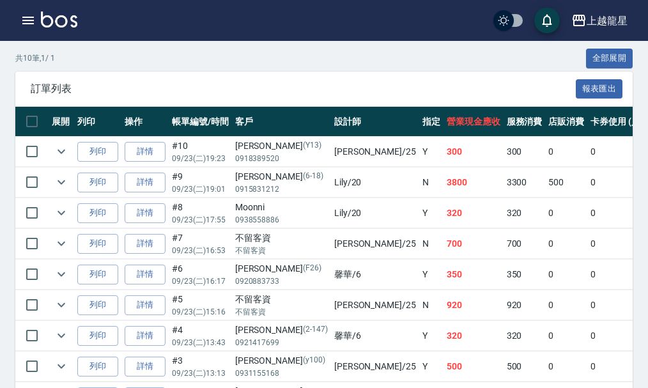
scroll to position [384, 0]
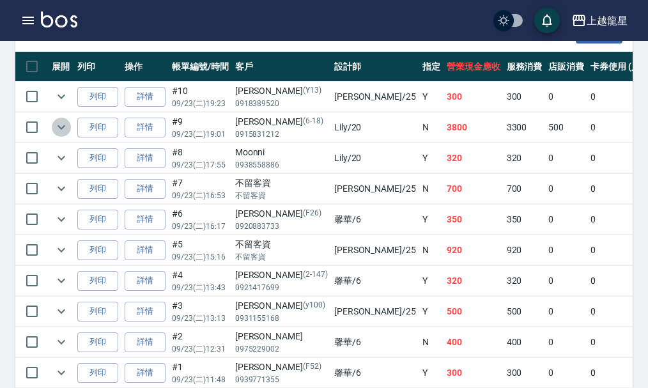
click at [61, 124] on icon "expand row" at bounding box center [61, 127] width 15 height 15
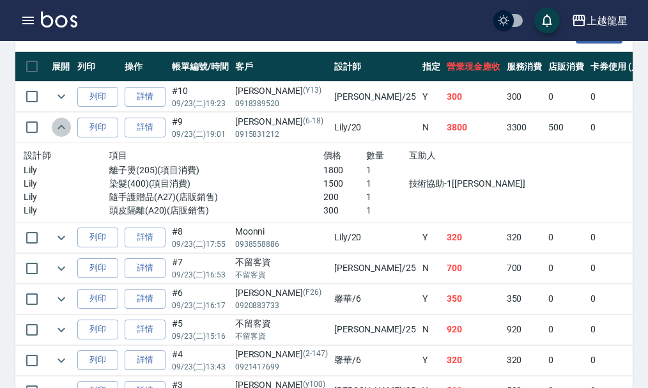
click at [61, 124] on icon "expand row" at bounding box center [61, 127] width 15 height 15
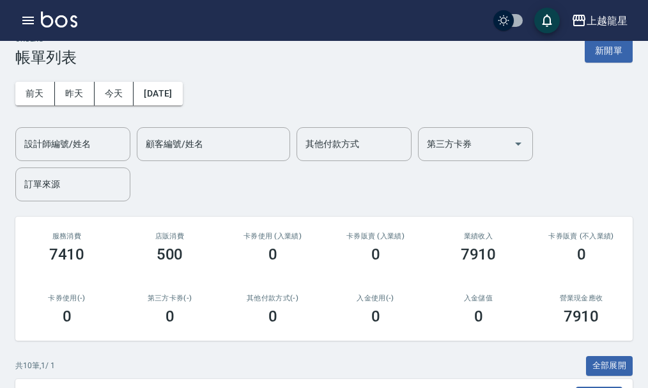
scroll to position [0, 0]
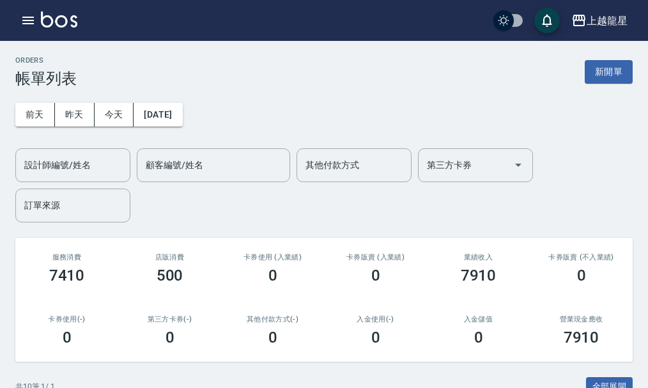
click at [75, 22] on img at bounding box center [59, 20] width 36 height 16
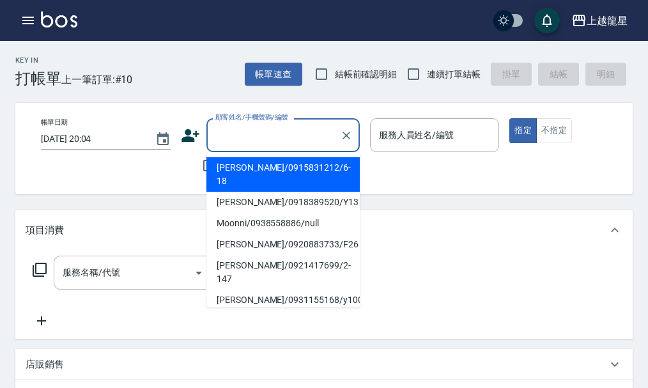
click at [246, 126] on input "顧客姓名/手機號碼/編號" at bounding box center [273, 135] width 123 height 22
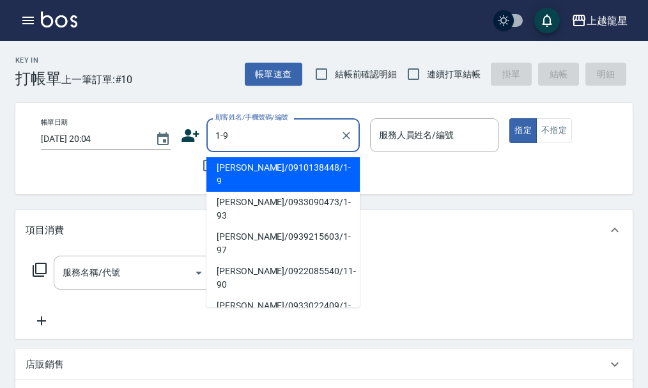
click at [244, 168] on li "高秀珠/0910138448/1-9" at bounding box center [283, 174] width 153 height 35
type input "高秀珠/0910138448/1-9"
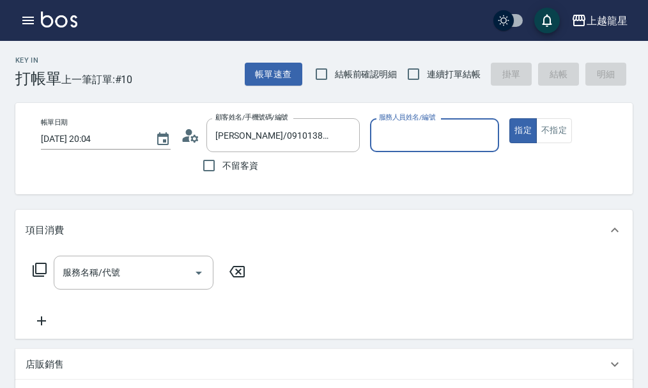
type input "雅君-7"
click at [488, 138] on icon "Clear" at bounding box center [486, 135] width 13 height 13
click at [444, 140] on input "服務人員姓名/編號" at bounding box center [435, 135] width 118 height 22
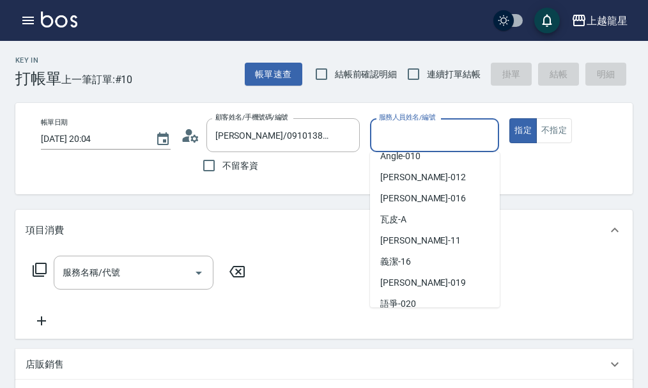
scroll to position [192, 0]
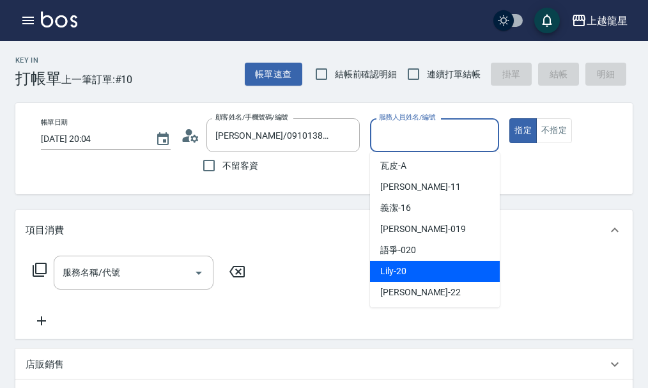
click at [397, 269] on span "Lily -20" at bounding box center [393, 271] width 26 height 13
type input "Lily-20"
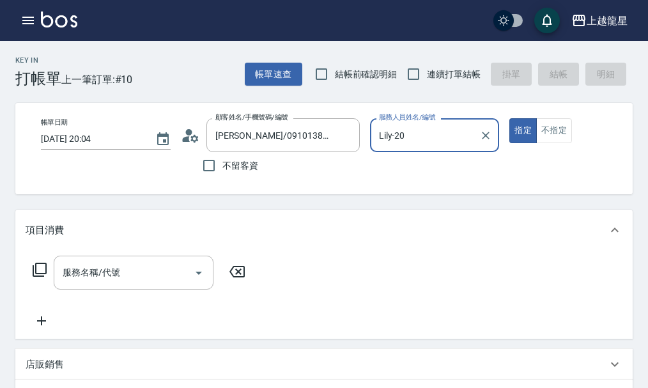
click at [113, 301] on div "服務名稱/代號 服務名稱/代號" at bounding box center [140, 292] width 228 height 73
click at [119, 287] on div "服務名稱/代號 服務名稱/代號" at bounding box center [134, 273] width 160 height 34
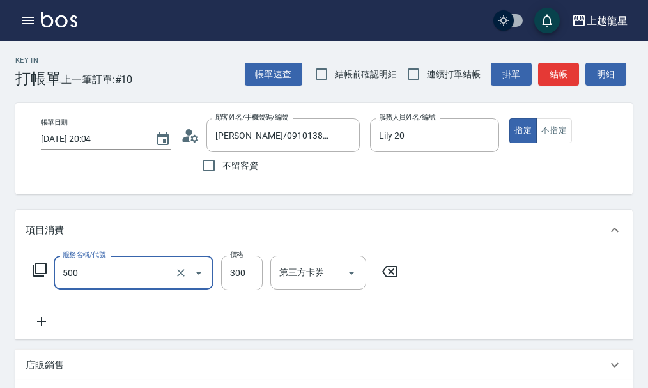
type input "一般洗髮(500)"
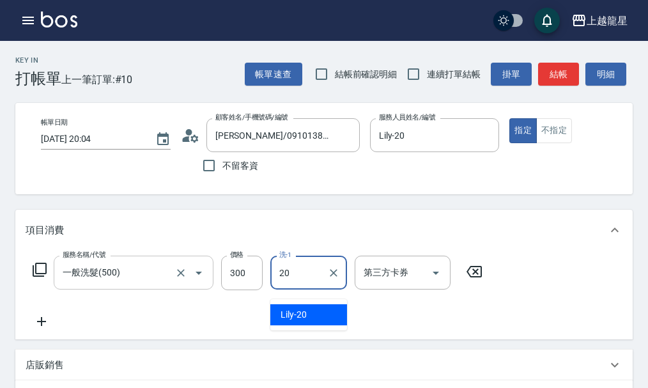
type input "Lily-20"
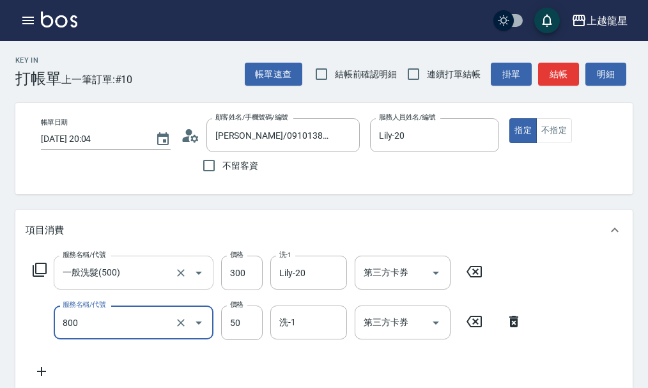
type input "快速修護(800)"
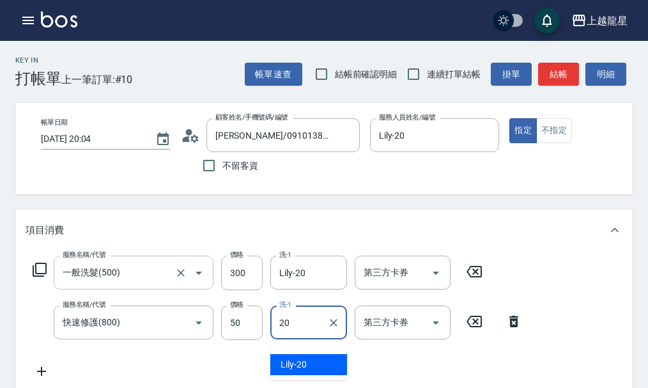
type input "Lily-20"
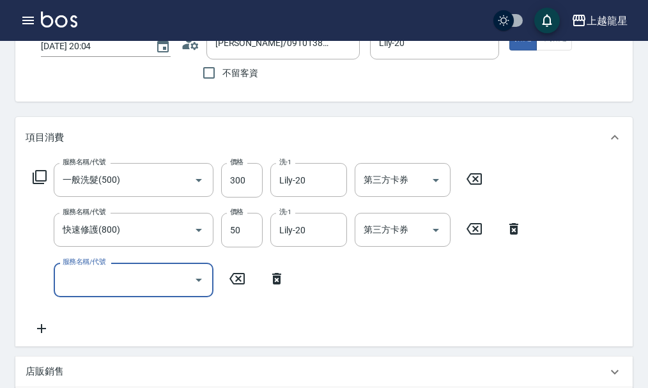
scroll to position [262, 0]
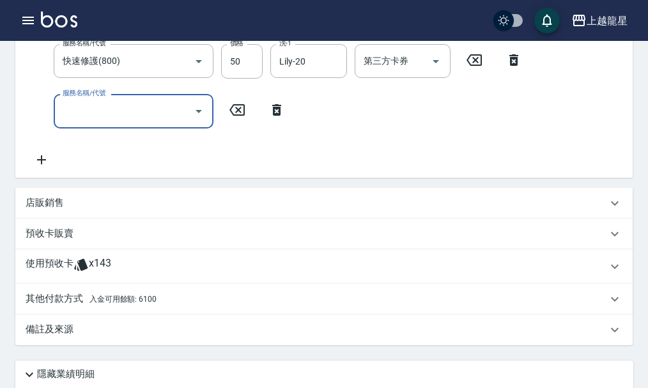
click at [185, 315] on div "其他付款方式 入金可用餘額: 6100" at bounding box center [324, 299] width 618 height 31
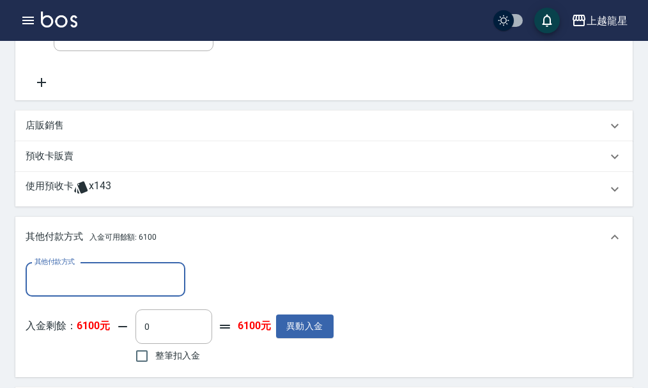
scroll to position [453, 0]
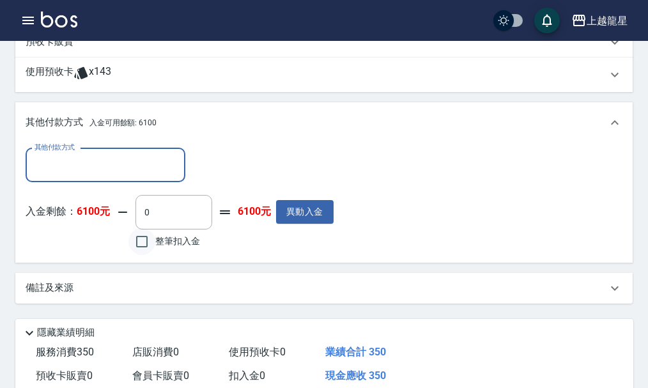
click at [141, 255] on input "整筆扣入金" at bounding box center [142, 241] width 27 height 27
checkbox input "true"
type input "350"
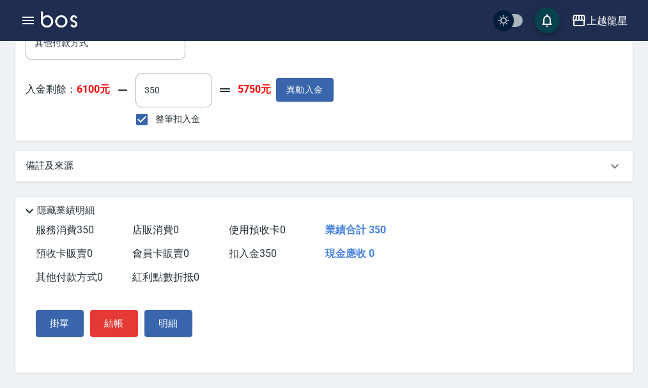
scroll to position [591, 0]
click at [118, 331] on button "結帳" at bounding box center [114, 323] width 48 height 27
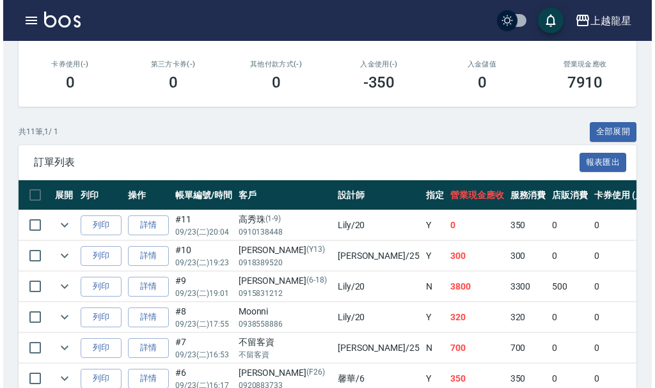
scroll to position [256, 0]
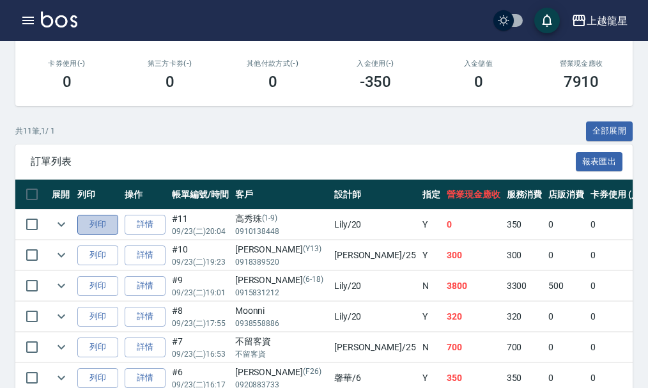
click at [113, 230] on button "列印" at bounding box center [97, 225] width 41 height 20
click at [21, 17] on icon "button" at bounding box center [27, 20] width 15 height 15
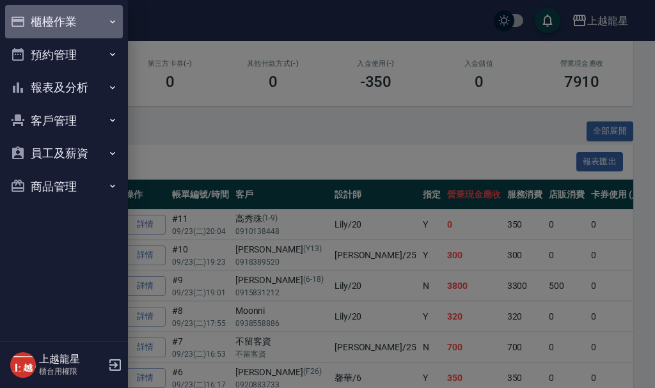
click at [54, 31] on button "櫃檯作業" at bounding box center [64, 21] width 118 height 33
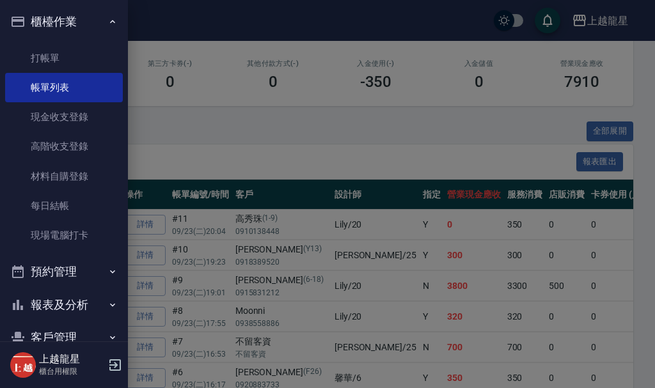
drag, startPoint x: 70, startPoint y: 234, endPoint x: 160, endPoint y: 242, distance: 90.5
click at [70, 234] on link "現場電腦打卡" at bounding box center [64, 235] width 118 height 29
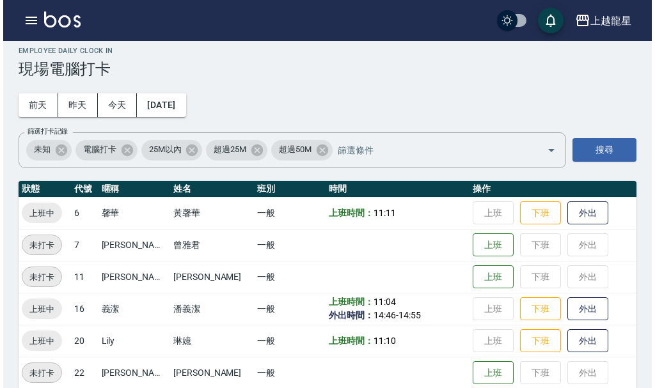
scroll to position [26, 0]
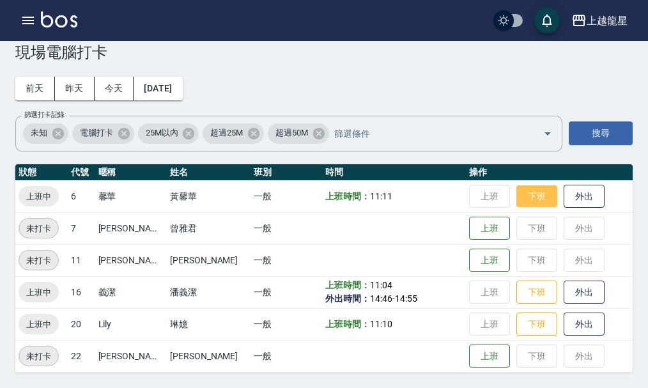
click at [517, 196] on button "下班" at bounding box center [537, 196] width 41 height 22
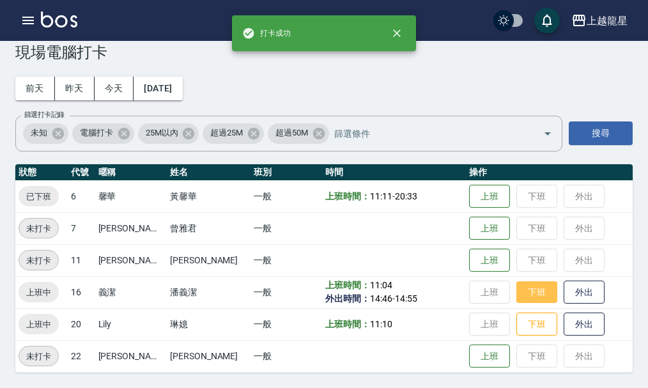
click at [521, 295] on button "下班" at bounding box center [537, 292] width 41 height 22
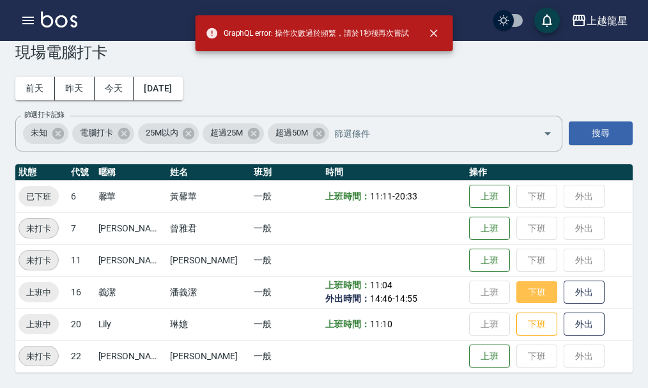
click at [519, 297] on button "下班" at bounding box center [537, 292] width 41 height 22
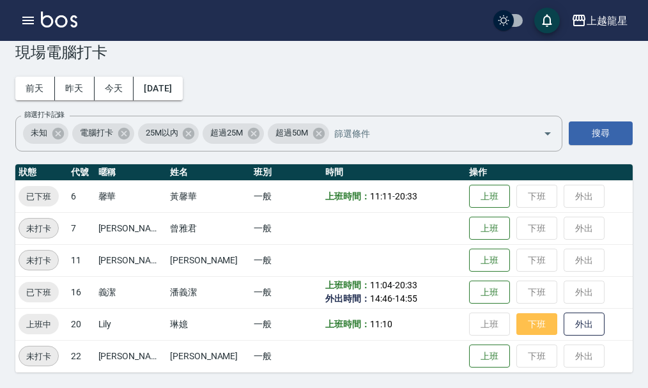
click at [519, 329] on button "下班" at bounding box center [537, 324] width 41 height 22
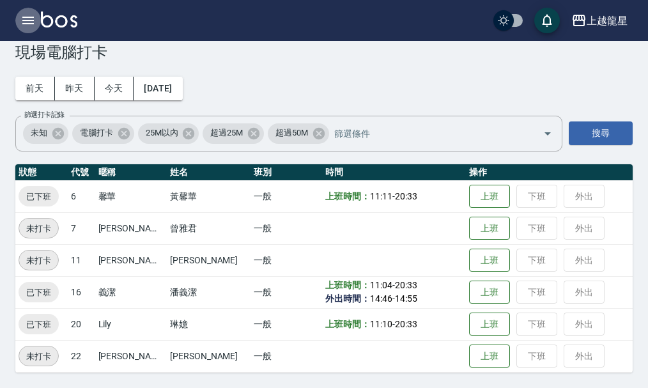
click at [27, 16] on icon "button" at bounding box center [27, 20] width 15 height 15
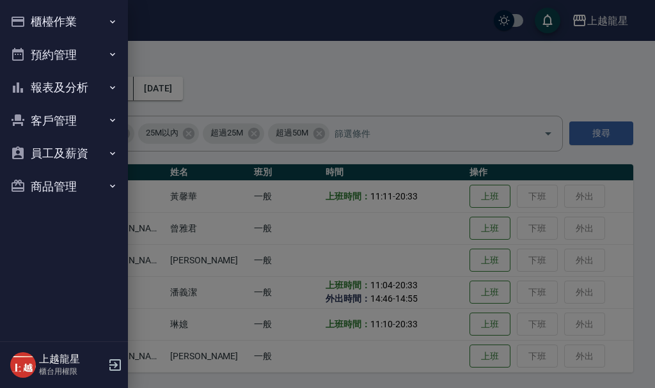
click at [27, 16] on button "櫃檯作業" at bounding box center [64, 21] width 118 height 33
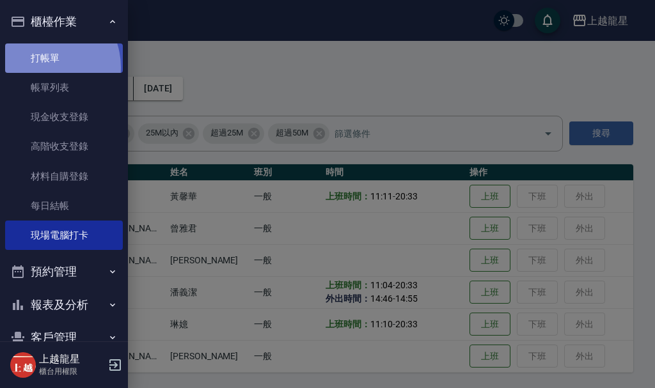
click at [43, 67] on link "打帳單" at bounding box center [64, 57] width 118 height 29
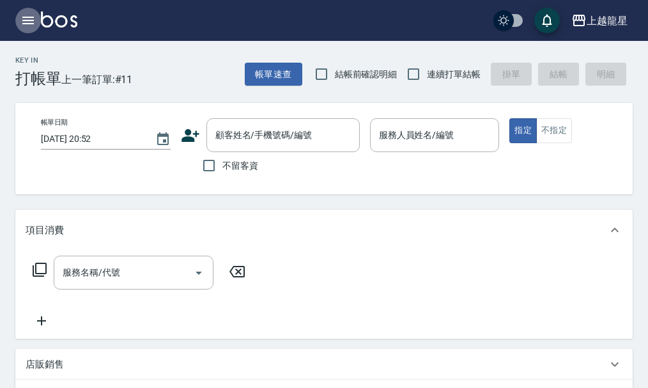
click at [36, 13] on button "button" at bounding box center [28, 21] width 26 height 26
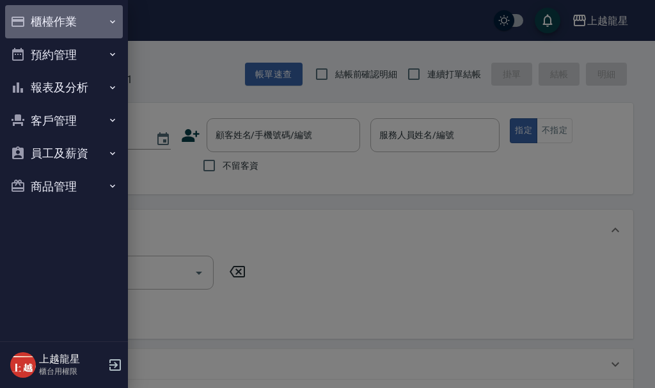
click at [45, 18] on button "櫃檯作業" at bounding box center [64, 21] width 118 height 33
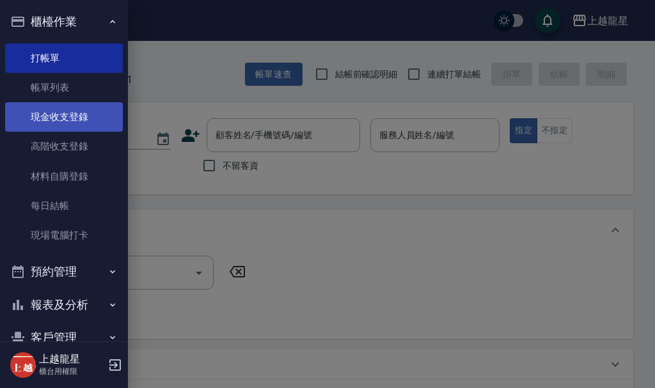
click at [54, 120] on link "現金收支登錄" at bounding box center [64, 116] width 118 height 29
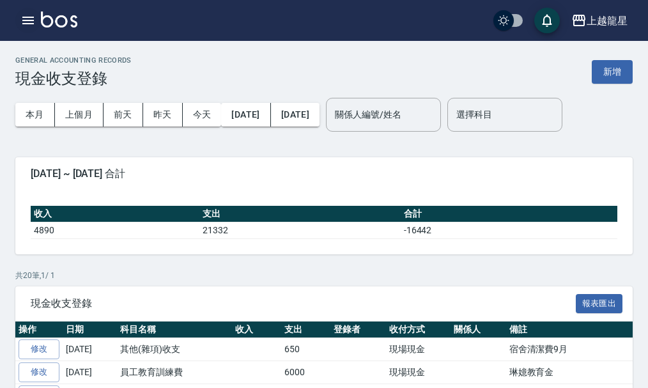
click at [32, 10] on button "button" at bounding box center [28, 21] width 26 height 26
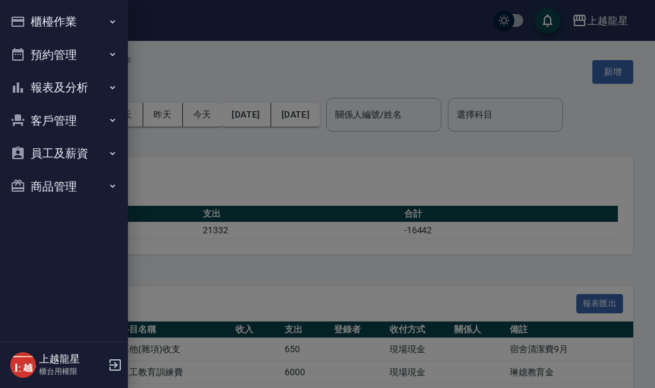
click at [42, 22] on button "櫃檯作業" at bounding box center [64, 21] width 118 height 33
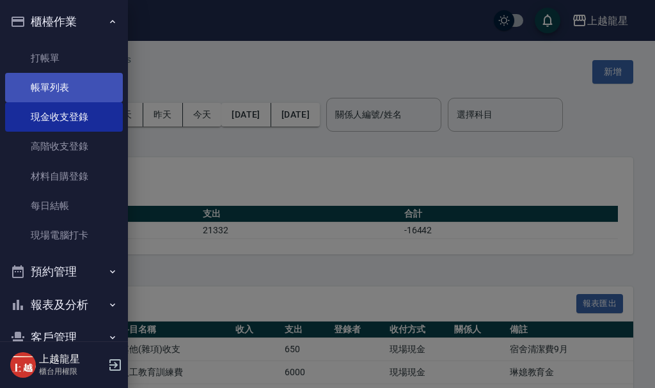
click at [56, 88] on link "帳單列表" at bounding box center [64, 87] width 118 height 29
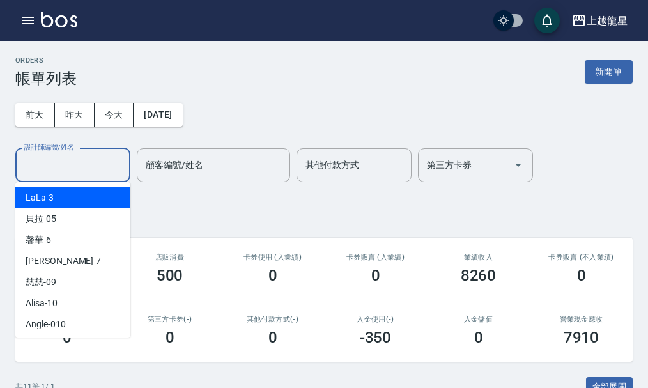
click at [42, 166] on input "設計師編號/姓名" at bounding box center [73, 165] width 104 height 22
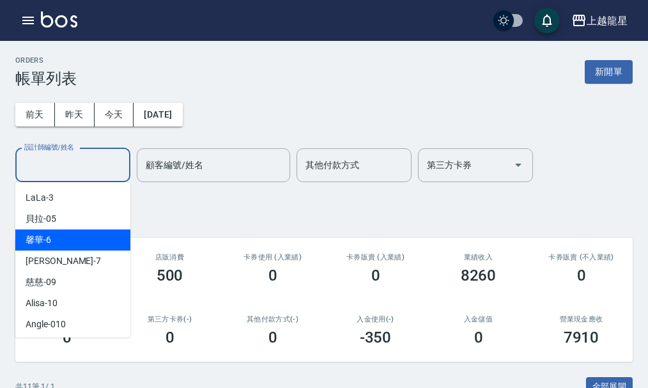
click at [52, 237] on div "馨華 -6" at bounding box center [72, 240] width 115 height 21
type input "馨華-6"
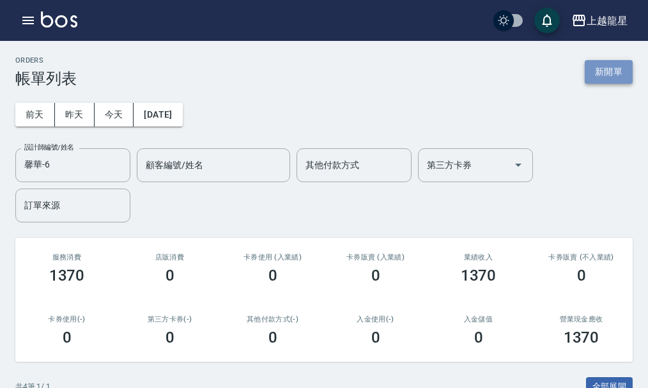
click at [607, 72] on button "新開單" at bounding box center [609, 72] width 48 height 24
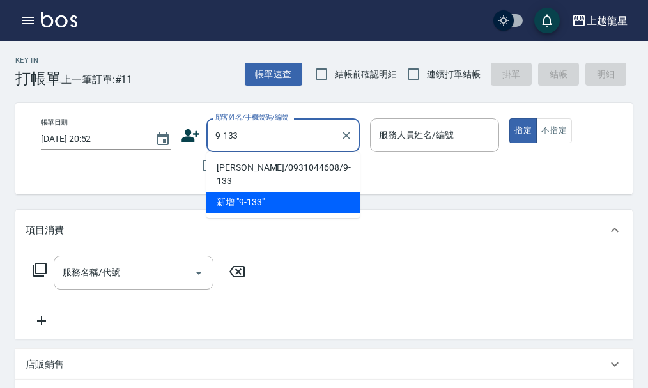
click at [295, 163] on li "郭毓琇/0931044608/9-133" at bounding box center [283, 174] width 153 height 35
type input "郭毓琇/0931044608/9-133"
type input "馨華-6"
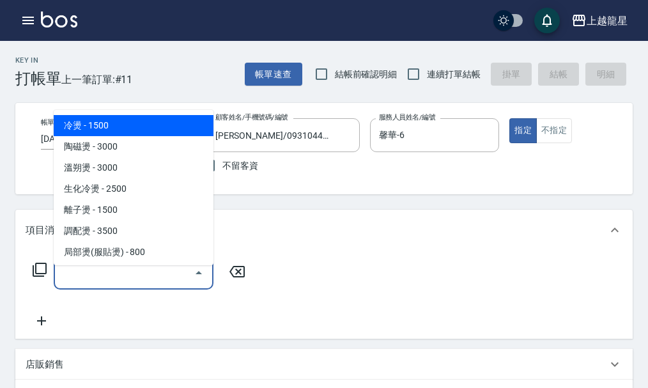
click at [145, 284] on input "服務名稱/代號" at bounding box center [123, 273] width 129 height 22
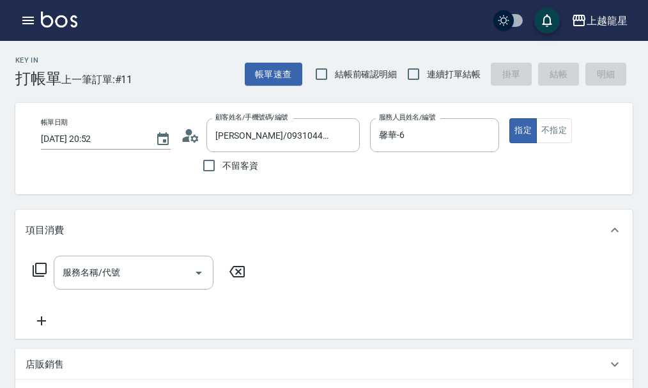
click at [39, 278] on icon at bounding box center [39, 269] width 15 height 15
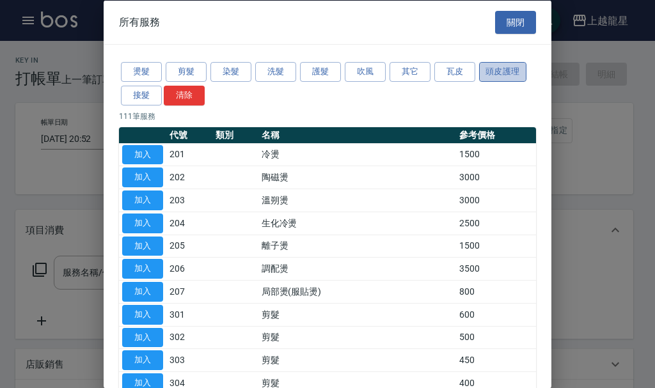
click at [499, 78] on button "頭皮護理" at bounding box center [502, 72] width 47 height 20
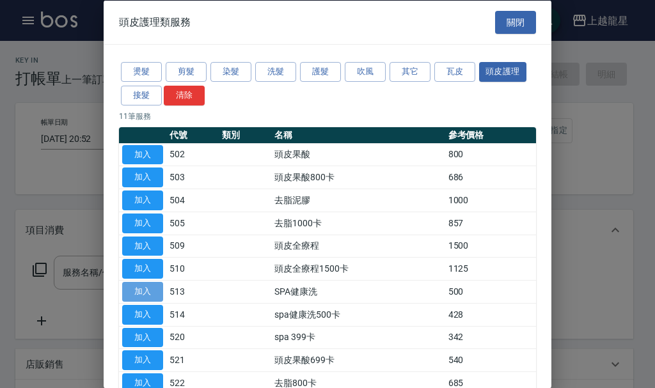
click at [151, 290] on button "加入" at bounding box center [142, 292] width 41 height 20
type input "SPA健康洗(513)"
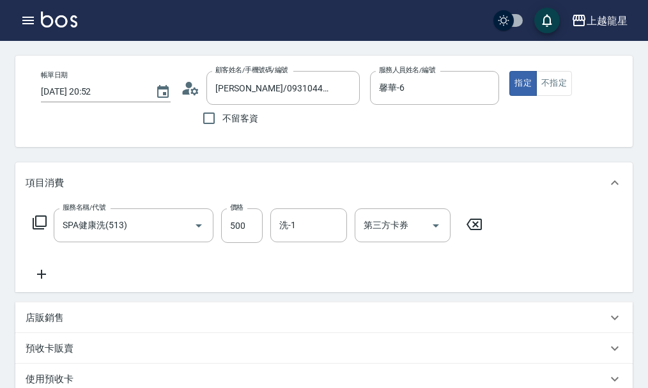
scroll to position [128, 0]
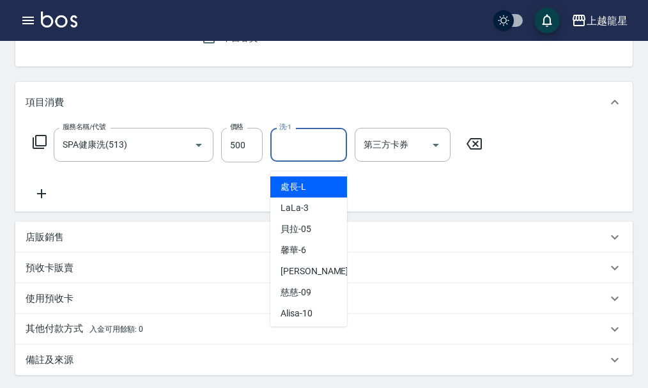
click at [312, 156] on input "洗-1" at bounding box center [308, 145] width 65 height 22
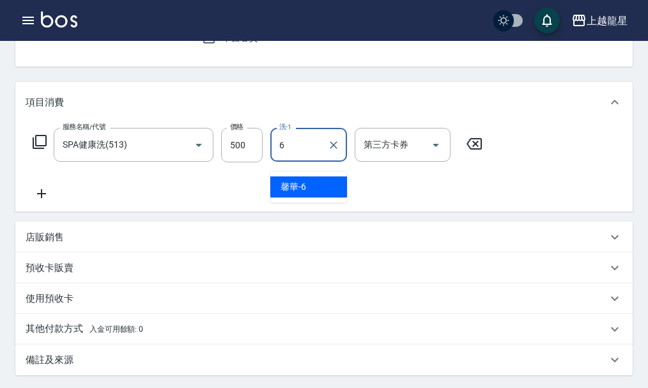
type input "馨華-6"
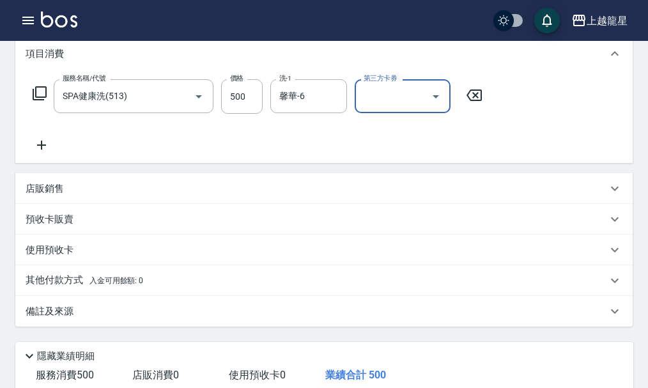
scroll to position [338, 0]
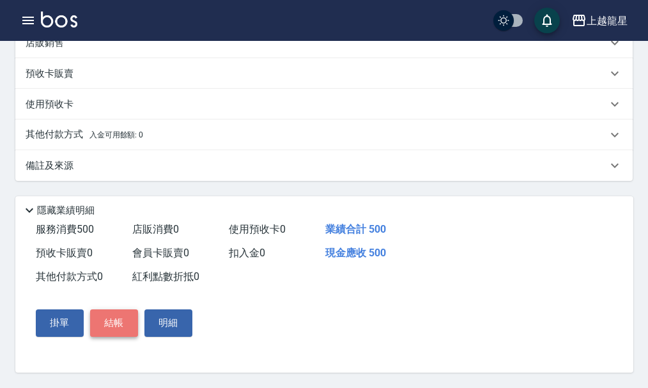
click at [113, 324] on button "結帳" at bounding box center [114, 323] width 48 height 27
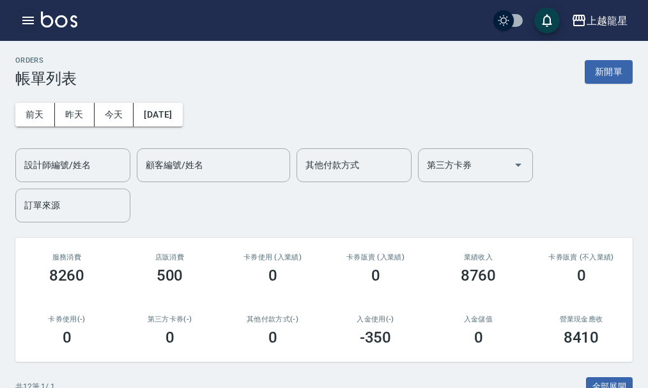
click at [24, 15] on icon "button" at bounding box center [27, 20] width 15 height 15
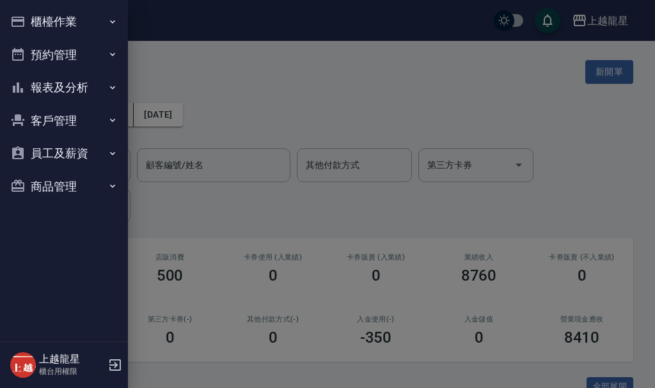
click at [67, 84] on button "報表及分析" at bounding box center [64, 87] width 118 height 33
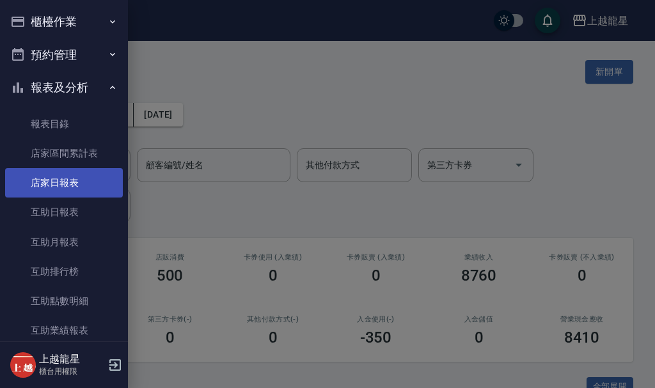
click at [61, 177] on link "店家日報表" at bounding box center [64, 182] width 118 height 29
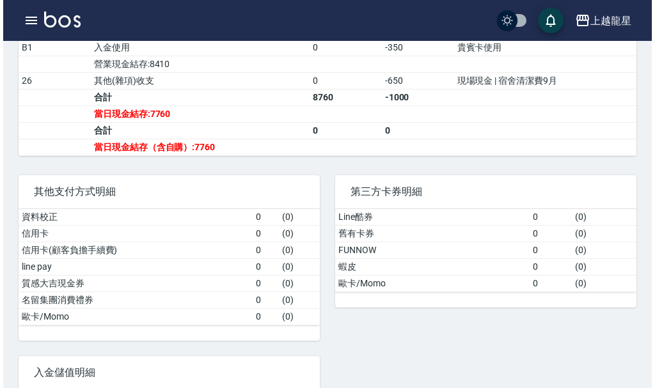
scroll to position [512, 0]
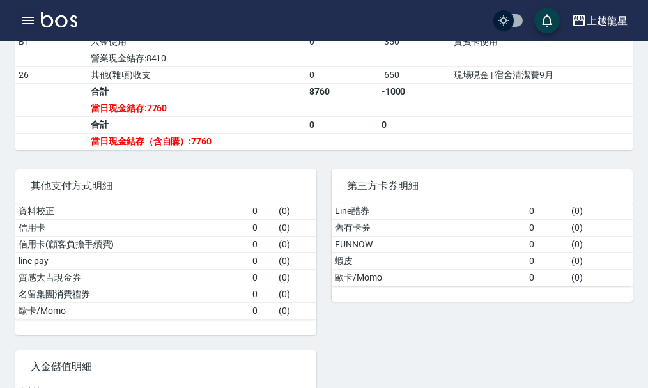
click at [24, 25] on icon "button" at bounding box center [27, 20] width 15 height 15
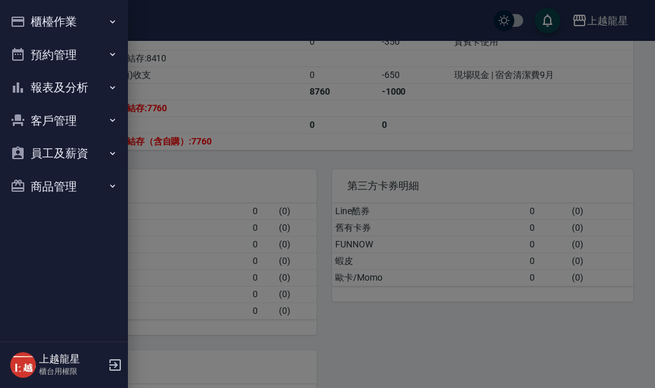
click at [49, 52] on button "預約管理" at bounding box center [64, 54] width 118 height 33
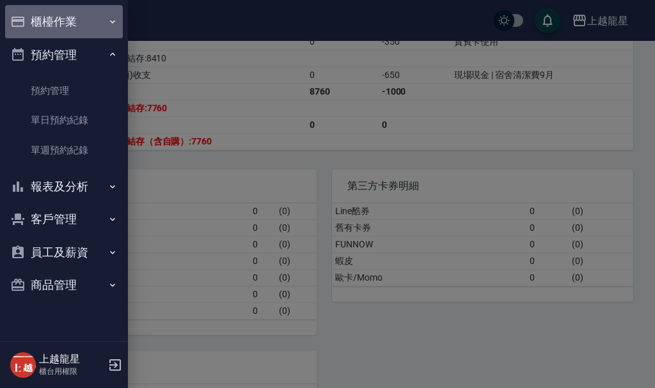
click at [70, 10] on button "櫃檯作業" at bounding box center [64, 21] width 118 height 33
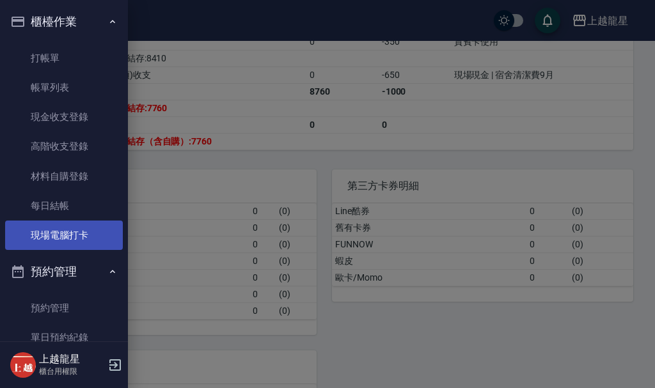
click at [47, 241] on link "現場電腦打卡" at bounding box center [64, 235] width 118 height 29
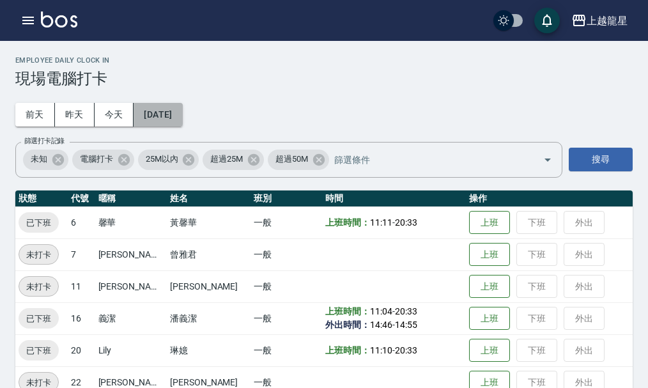
click at [173, 117] on button "[DATE]" at bounding box center [158, 115] width 49 height 24
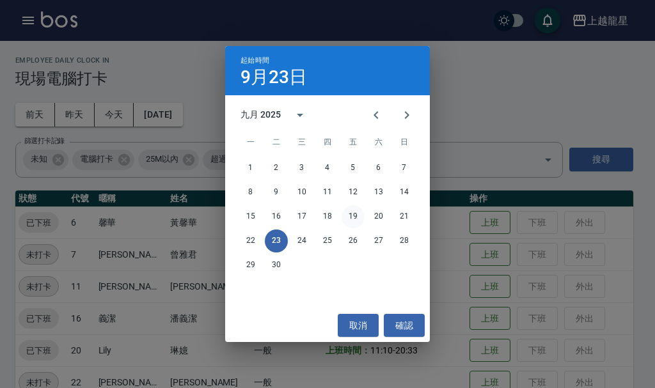
click at [356, 218] on button "19" at bounding box center [352, 216] width 23 height 23
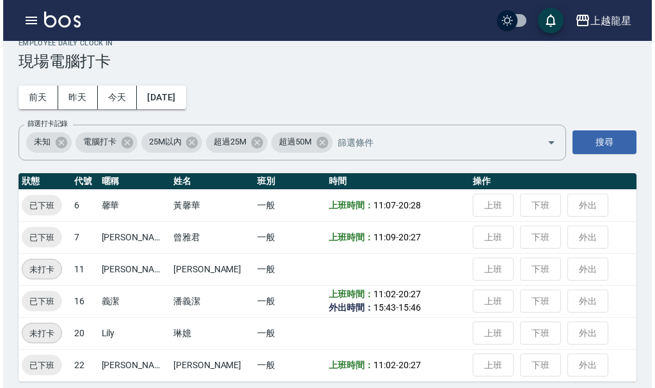
scroll to position [26, 0]
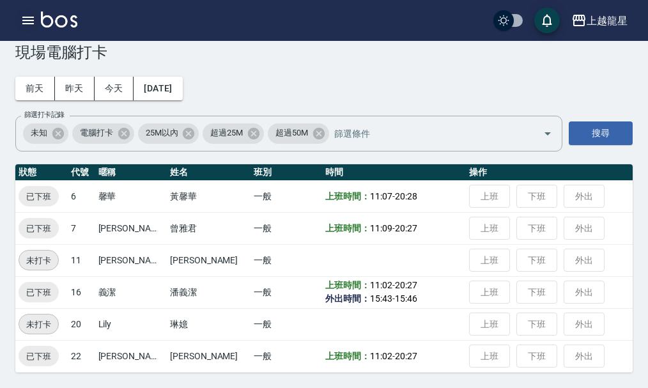
click at [32, 24] on icon "button" at bounding box center [28, 21] width 12 height 8
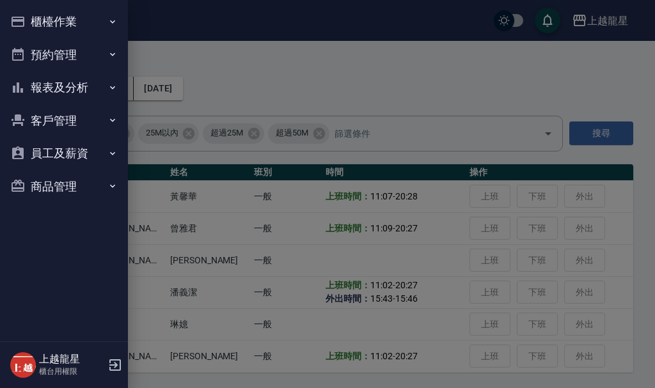
click at [32, 24] on button "櫃檯作業" at bounding box center [64, 21] width 118 height 33
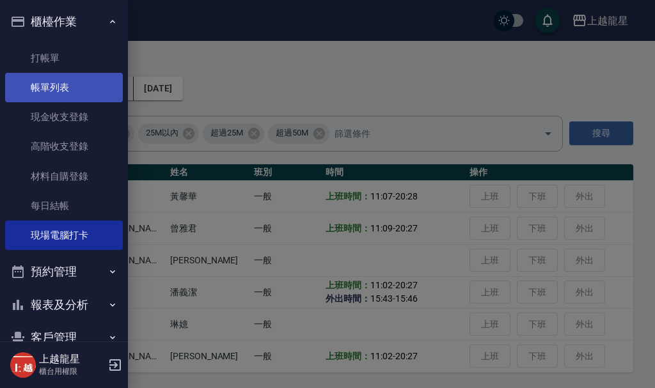
click at [38, 91] on link "帳單列表" at bounding box center [64, 87] width 118 height 29
